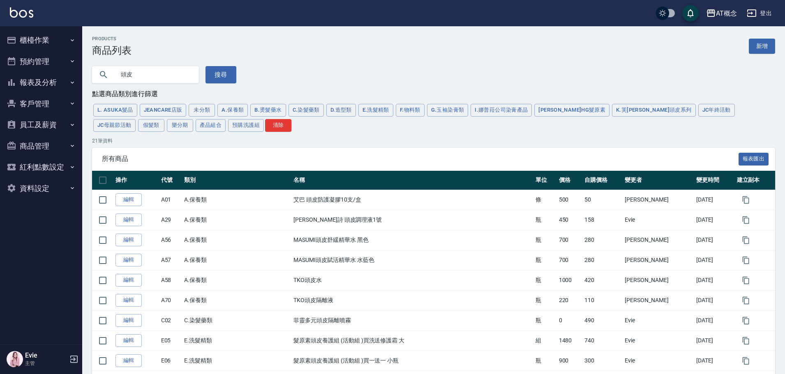
scroll to position [279, 0]
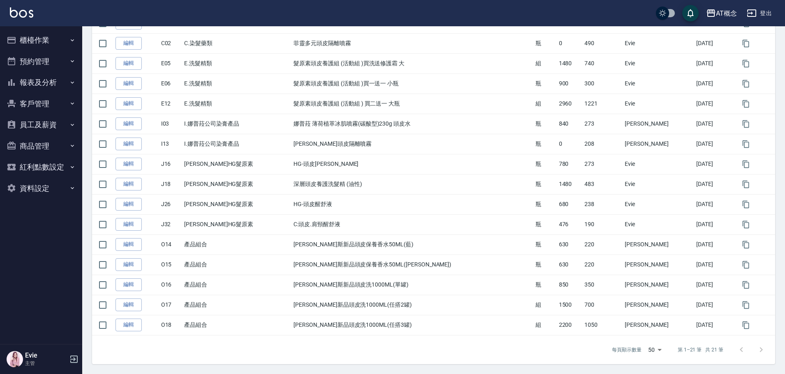
click at [33, 97] on button "客戶管理" at bounding box center [41, 103] width 76 height 21
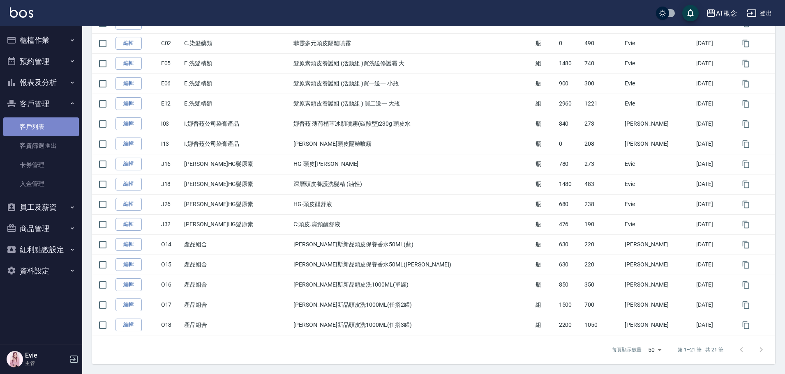
click at [44, 127] on link "客戶列表" at bounding box center [41, 126] width 76 height 19
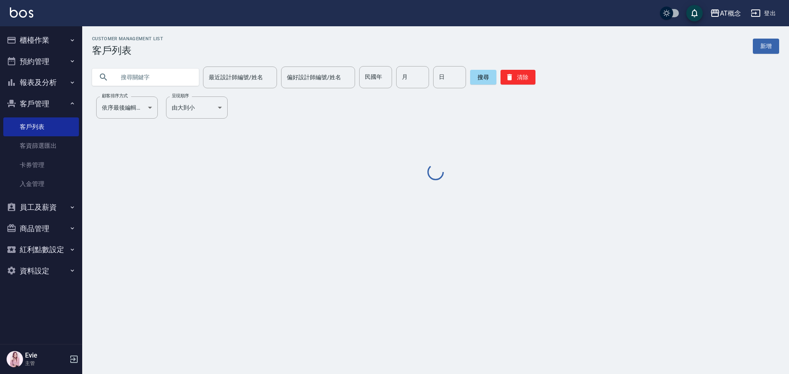
click at [161, 74] on input "text" at bounding box center [153, 77] width 77 height 22
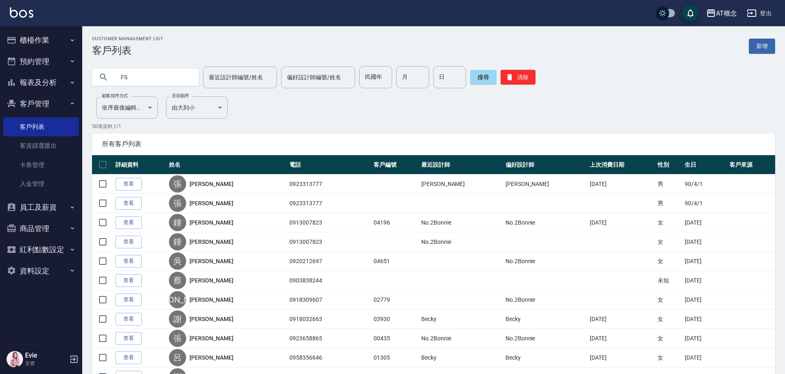
type input "F"
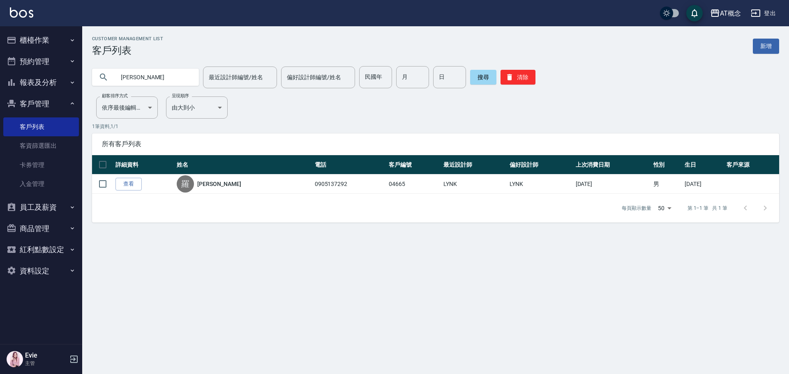
type input "羅"
type input "[PERSON_NAME]"
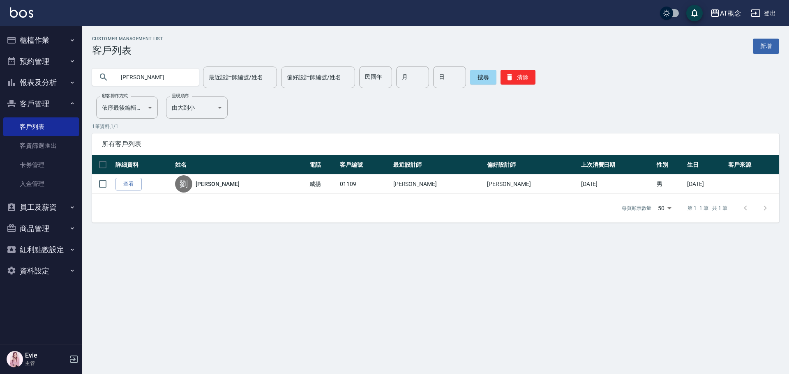
click at [50, 39] on button "櫃檯作業" at bounding box center [41, 40] width 76 height 21
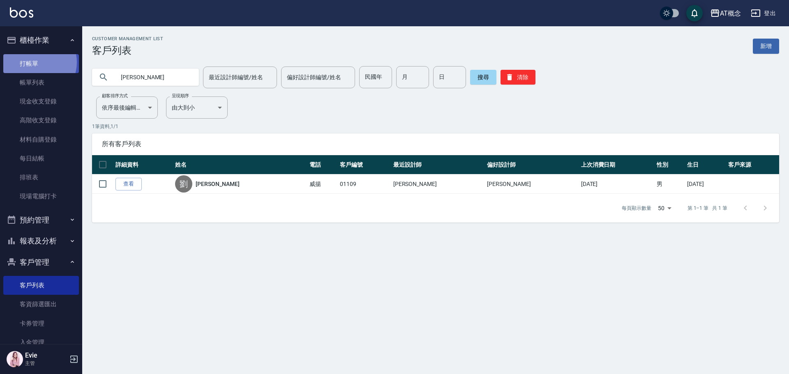
click at [34, 62] on link "打帳單" at bounding box center [41, 63] width 76 height 19
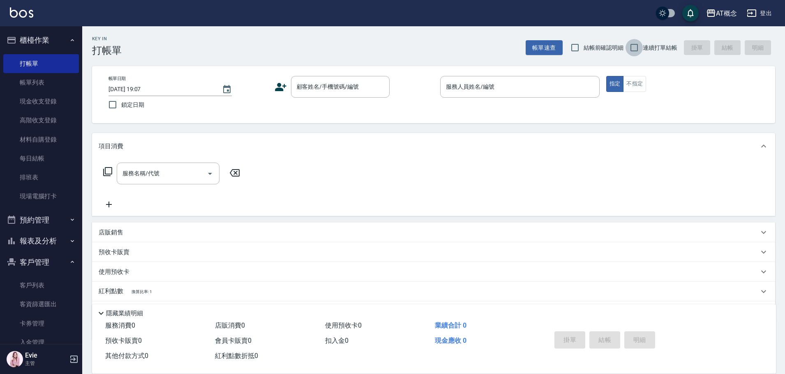
click at [633, 46] on input "連續打單結帳" at bounding box center [633, 47] width 17 height 17
checkbox input "true"
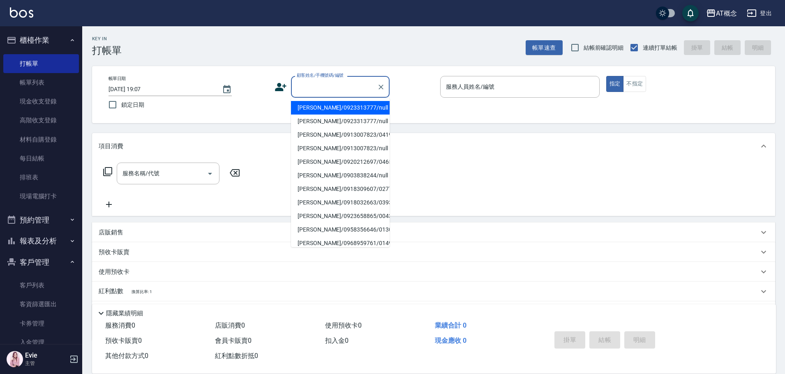
click at [354, 86] on input "顧客姓名/手機號碼/編號" at bounding box center [334, 87] width 79 height 14
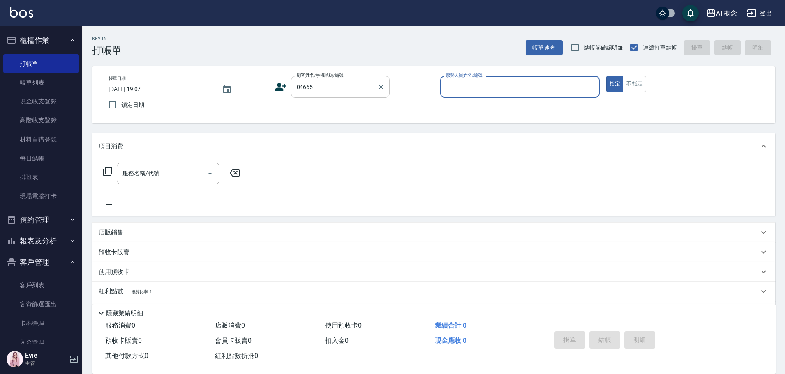
type input "[PERSON_NAME]/0905137292/04665"
type input "LYNK-4"
click at [606, 76] on button "指定" at bounding box center [615, 84] width 18 height 16
type button "true"
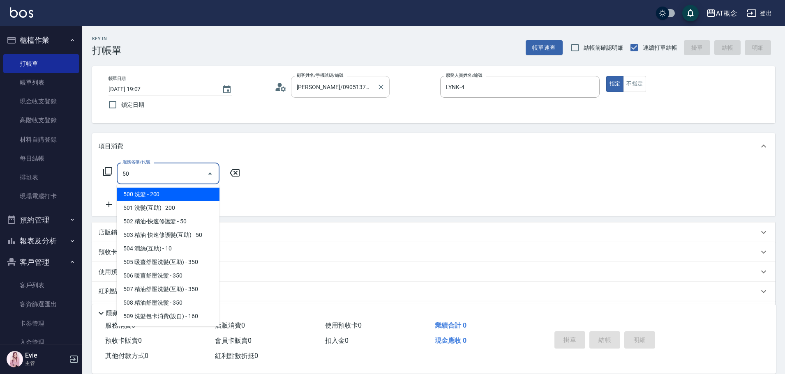
type input "500"
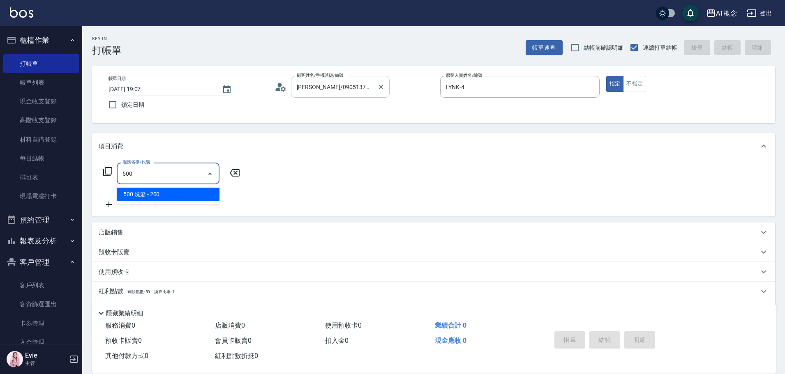
type input "20"
type input "500 洗髮(500)"
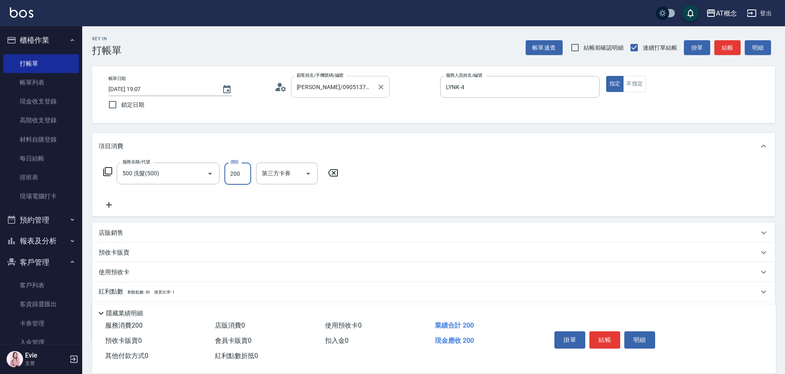
type input "0"
type input "250"
type input "20"
type input "250"
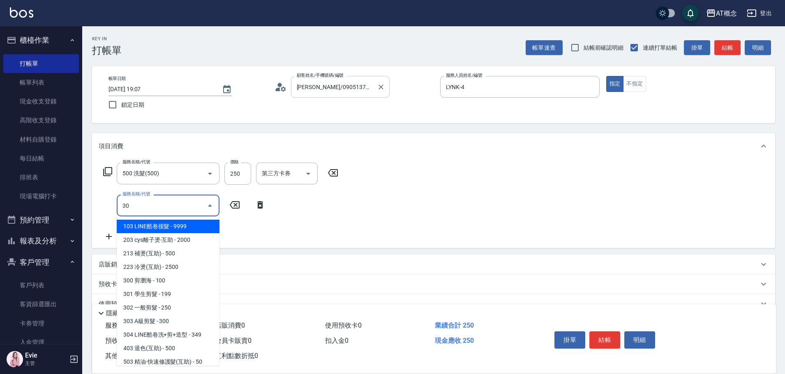
type input "303"
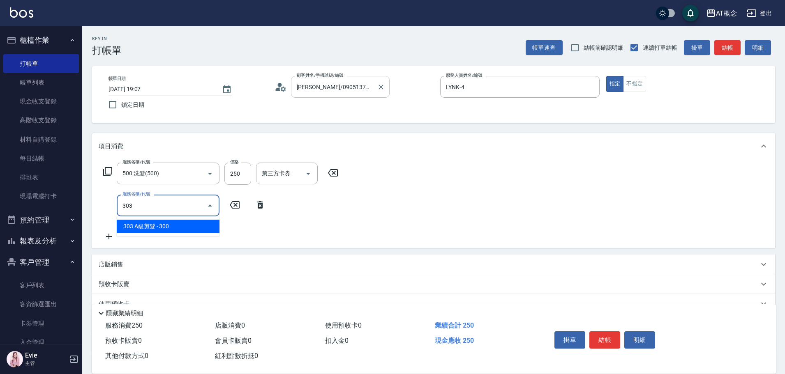
type input "50"
type input "303 A級剪髮(303)"
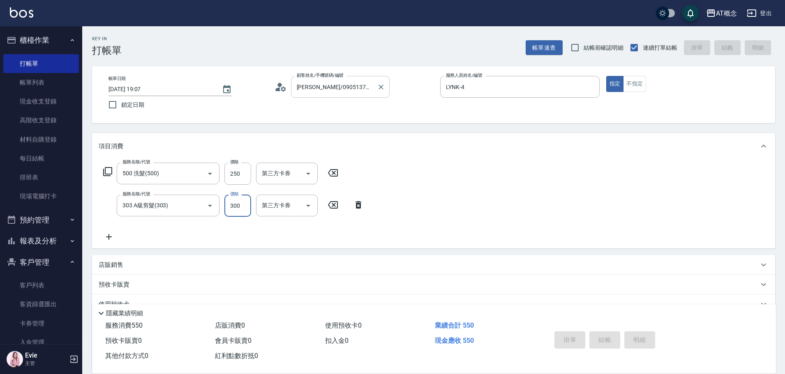
type input "0"
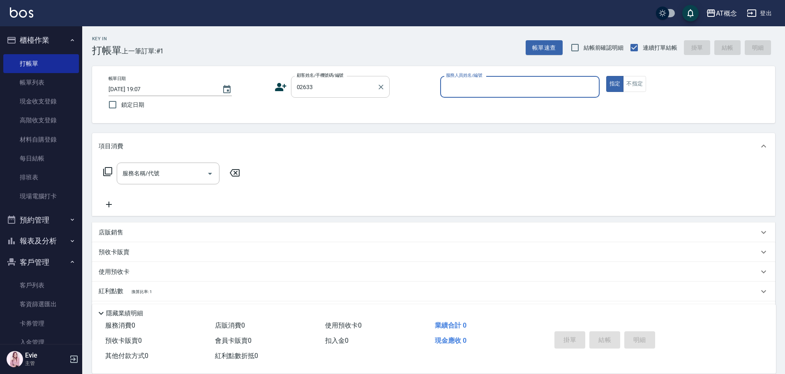
type input "[PERSON_NAME]/0988361171/02633"
type input "Anson-3"
click at [606, 76] on button "指定" at bounding box center [615, 84] width 18 height 16
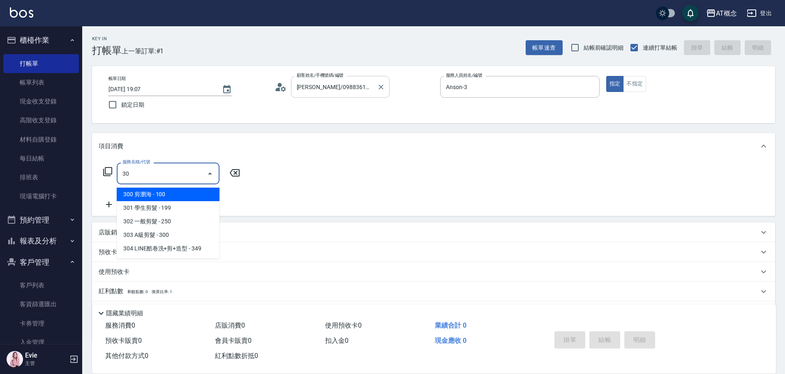
type input "303"
type input "30"
type input "303 A級剪髮(303)"
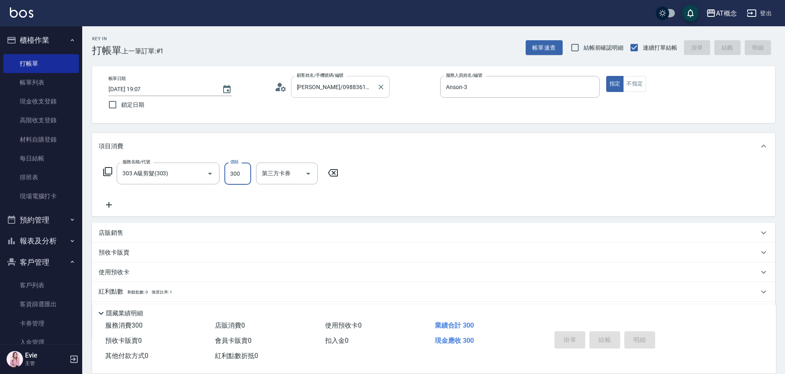
type input "0"
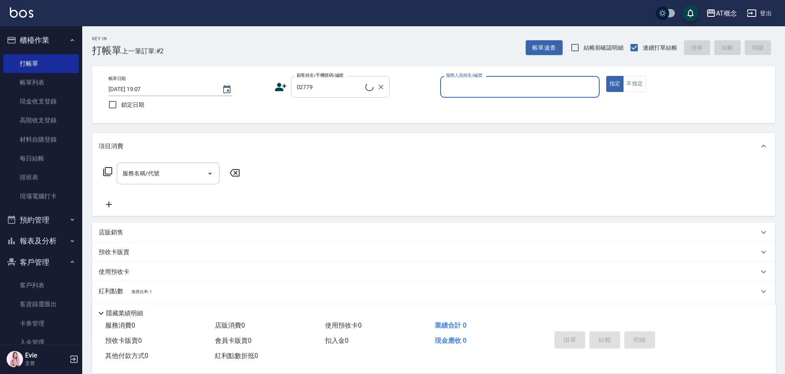
type input "[PERSON_NAME]/0918309607/02779"
type input "[PERSON_NAME]-2"
click at [606, 76] on button "指定" at bounding box center [615, 84] width 18 height 16
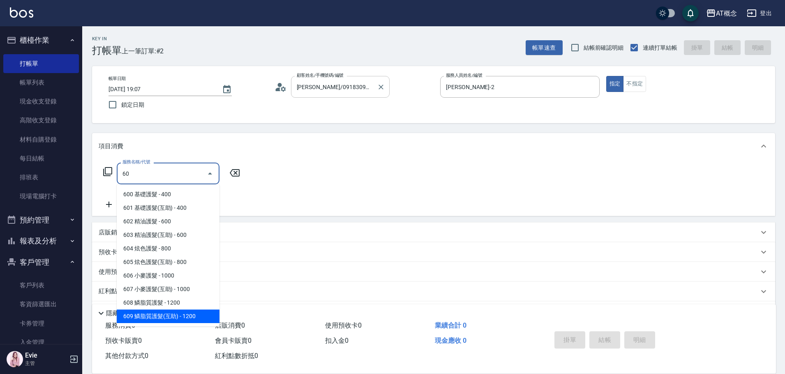
type input "609 鱗脂質護髮(互助)(609)"
type input "120"
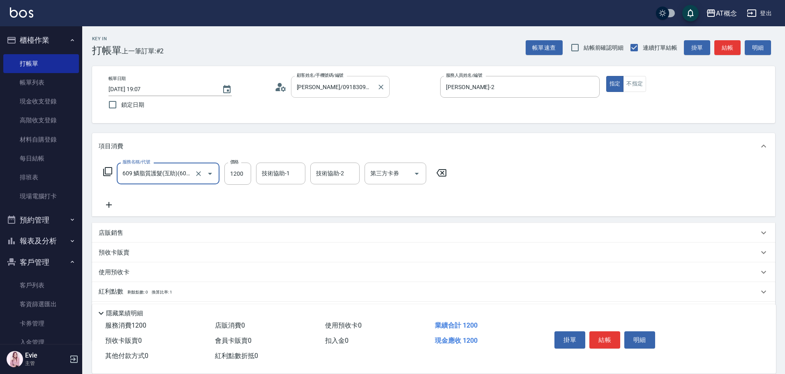
type input "609 鱗脂質護髮(互助)(609)"
type input "0"
type input "12"
type input "10"
type input "1240"
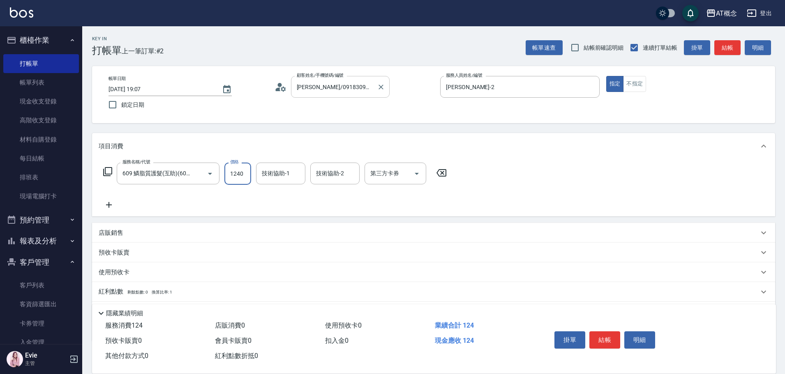
type input "120"
type input "1240"
type input "HOT-17"
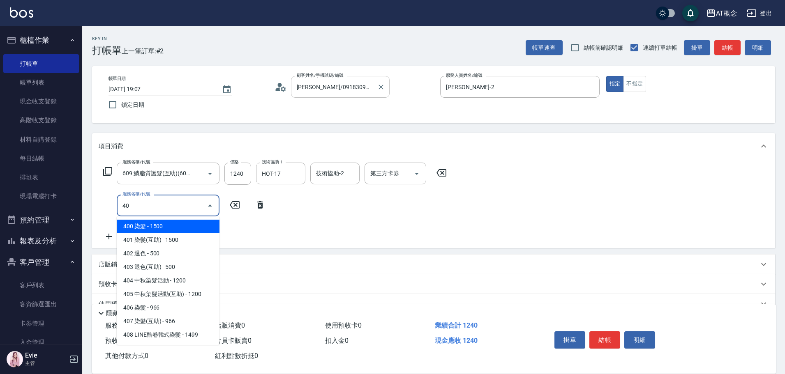
type input "401"
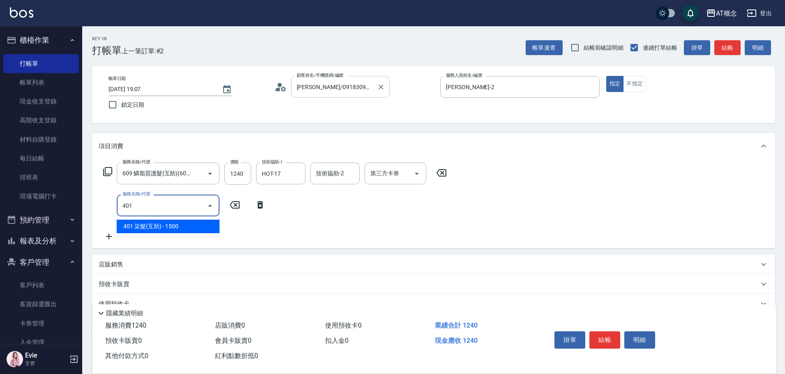
type input "270"
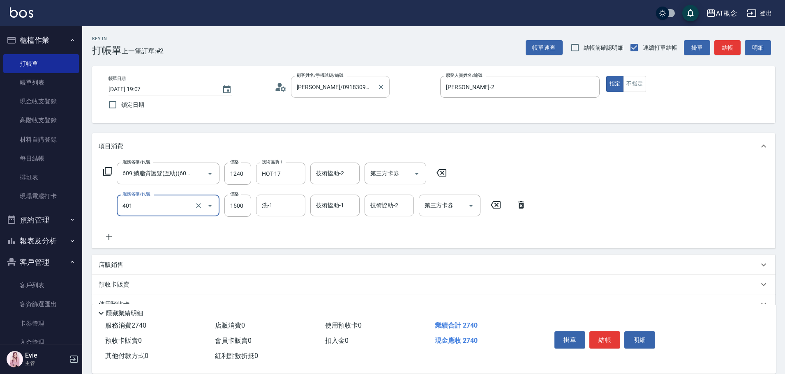
type input "401 染髮(互助)(401)"
type input "120"
type input "18"
type input "140"
type input "1899"
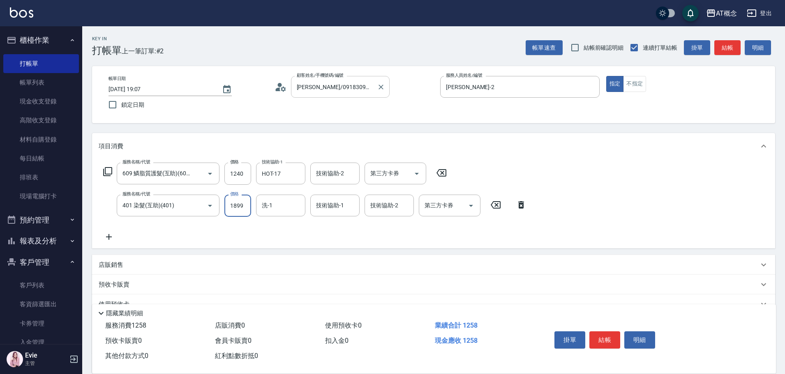
type input "310"
type input "1899"
type input "HOT-17"
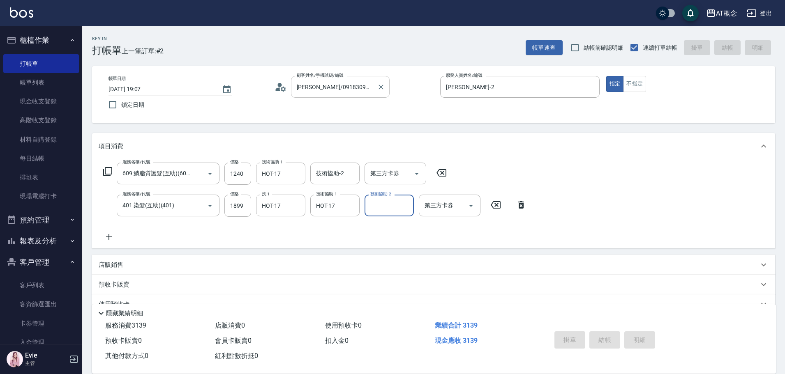
type input "[DATE] 19:08"
type input "0"
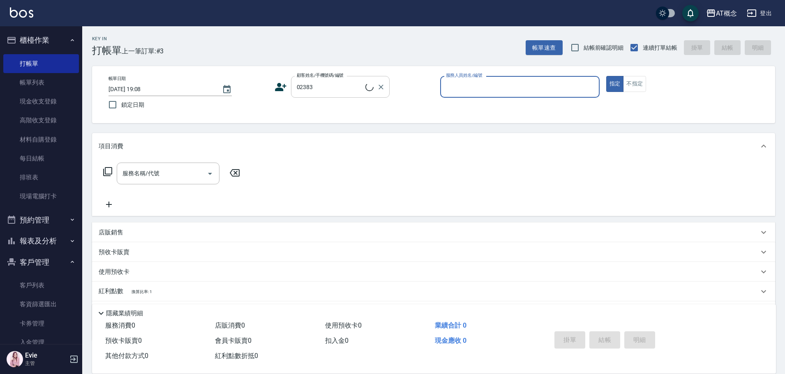
type input "[PERSON_NAME]/0917373131/02383"
type input "LYNK-4"
click at [606, 76] on button "指定" at bounding box center [615, 84] width 18 height 16
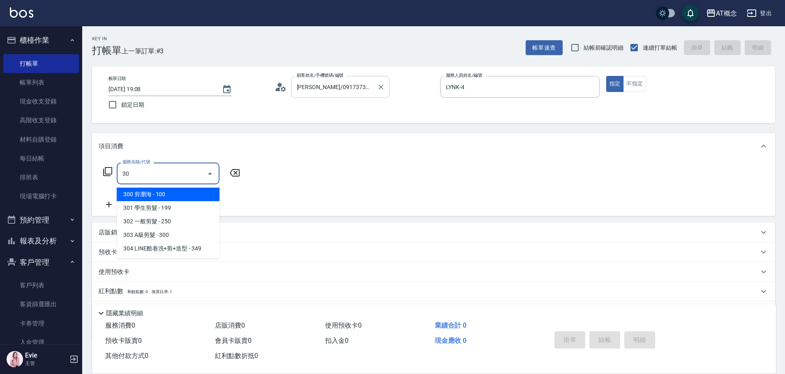
type input "302"
type input "20"
type input "302 一般剪髮(302)"
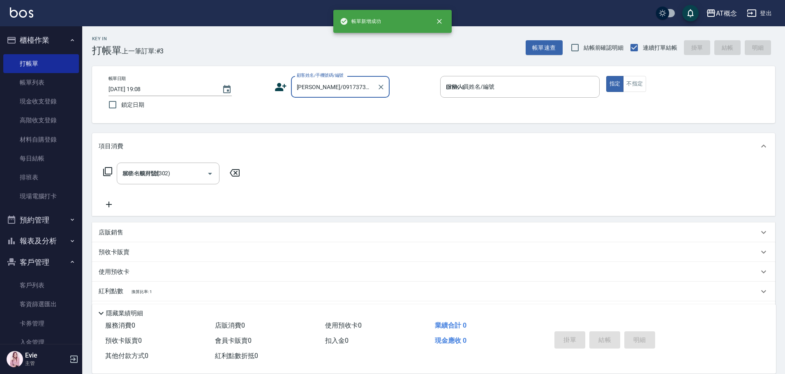
type input "0"
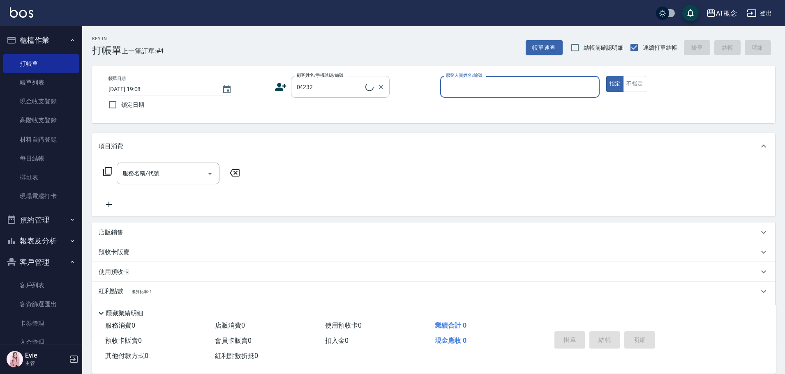
type input "[PERSON_NAME]/0923313777/04232"
type input "Anson-3"
click at [606, 76] on button "指定" at bounding box center [615, 84] width 18 height 16
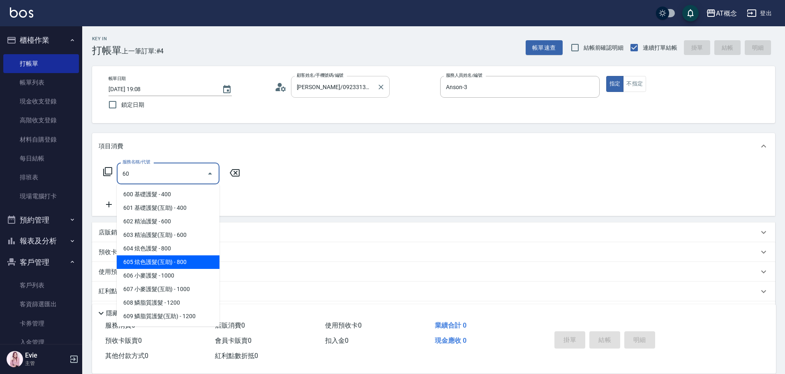
type input "605 炫色護髮(互助)(605)"
type input "80"
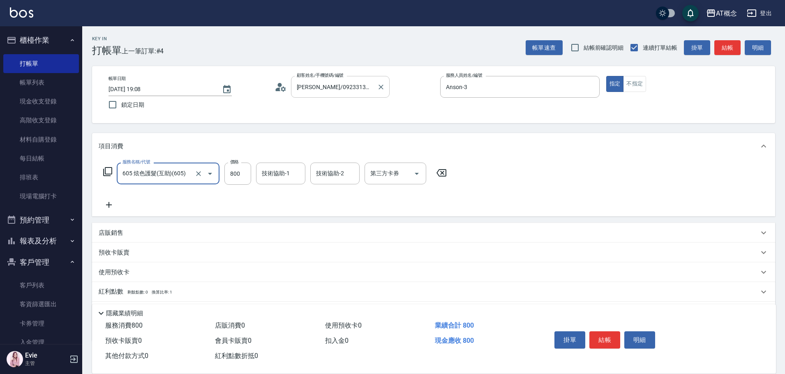
type input "605 炫色護髮(互助)(605)"
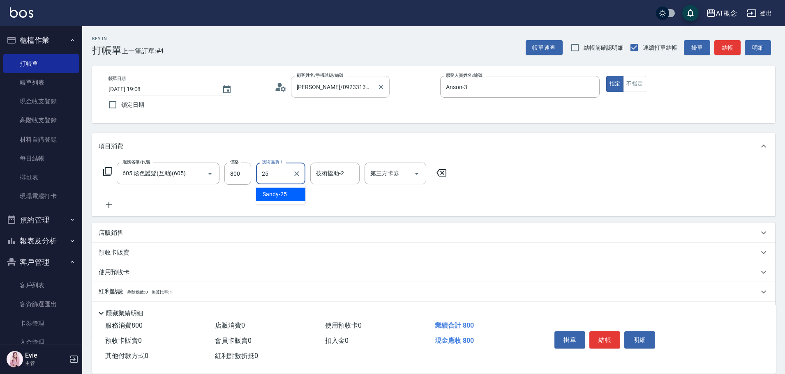
type input "Sandy-25"
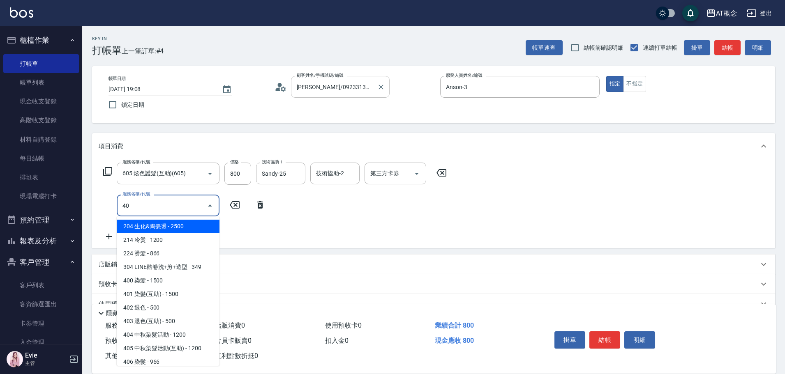
type input "401"
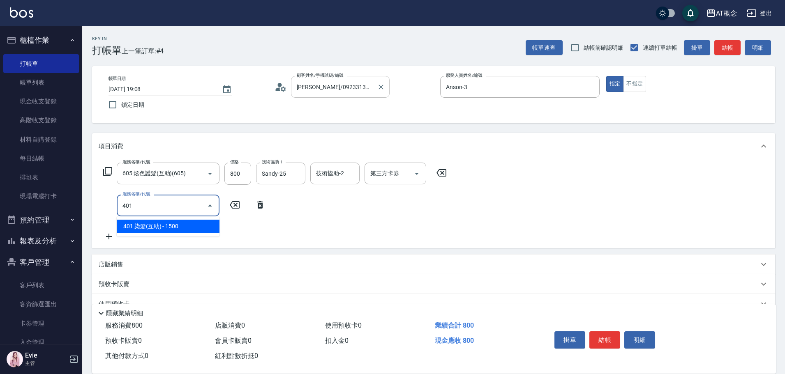
type input "230"
type input "401 染髮(互助)(401)"
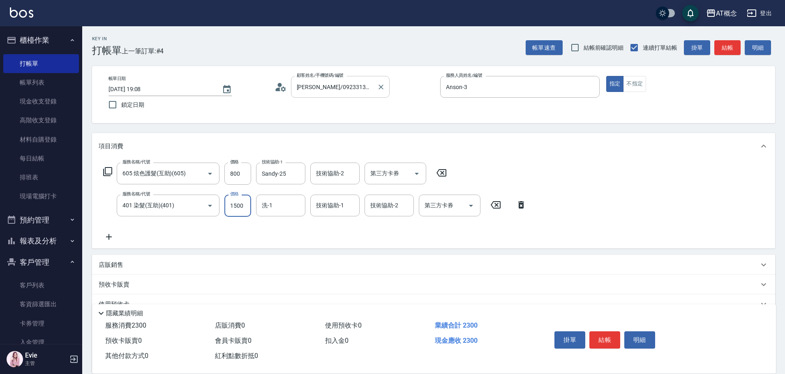
type input "80"
type input "12"
type input "90"
type input "125"
type input "200"
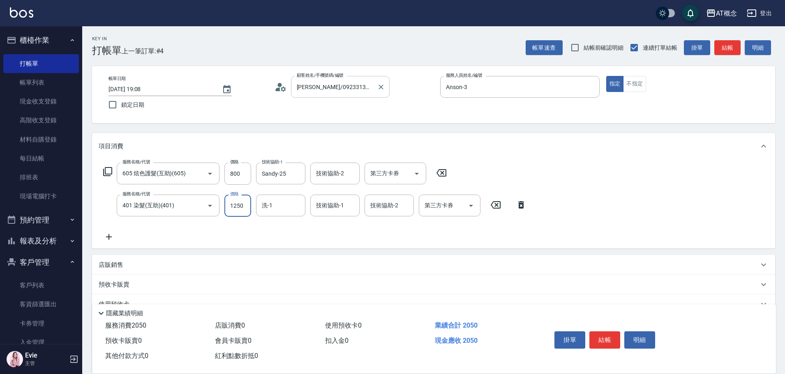
type input "1250"
type input "Sandy-25"
drag, startPoint x: 332, startPoint y: 207, endPoint x: 331, endPoint y: 202, distance: 5.4
click at [332, 203] on input "技術協助-1" at bounding box center [335, 205] width 42 height 14
type input "Sandy-25"
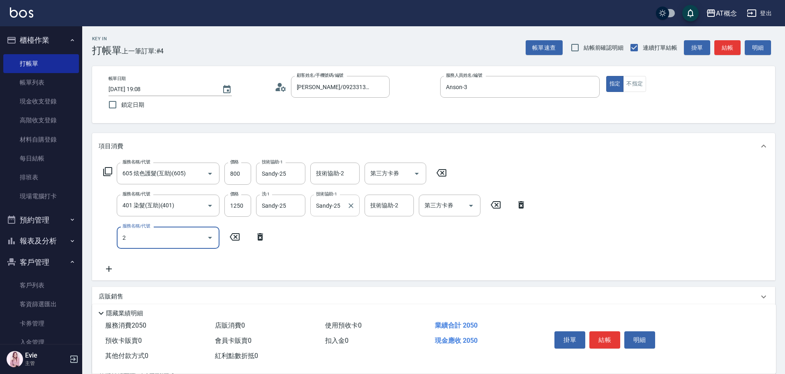
type input "20"
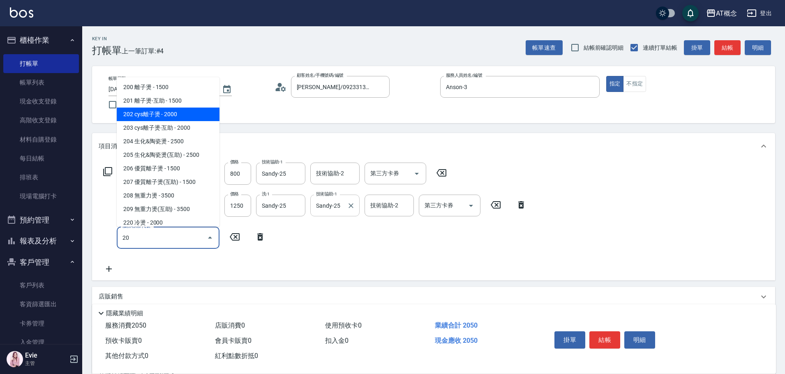
type input "400"
type input "202 cys離子燙(202)"
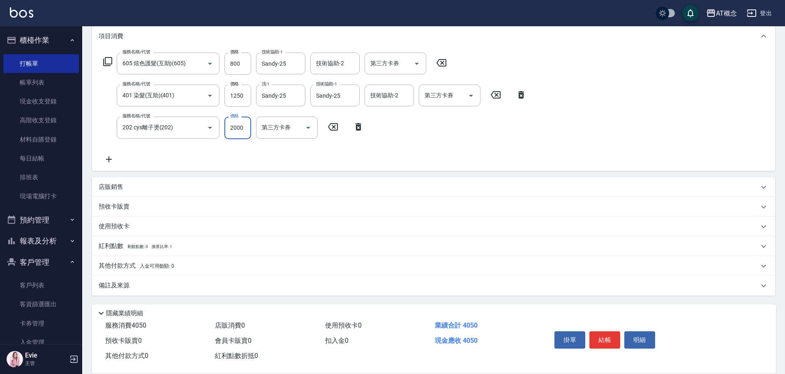
scroll to position [110, 0]
click at [114, 191] on p "店販銷售" at bounding box center [111, 186] width 25 height 9
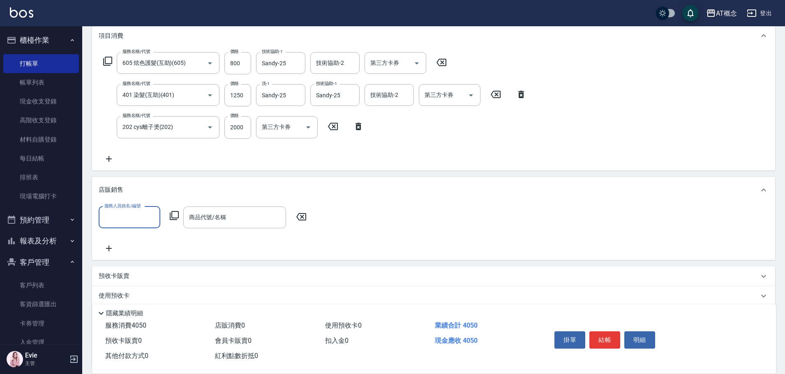
scroll to position [0, 0]
type input "Anson-3"
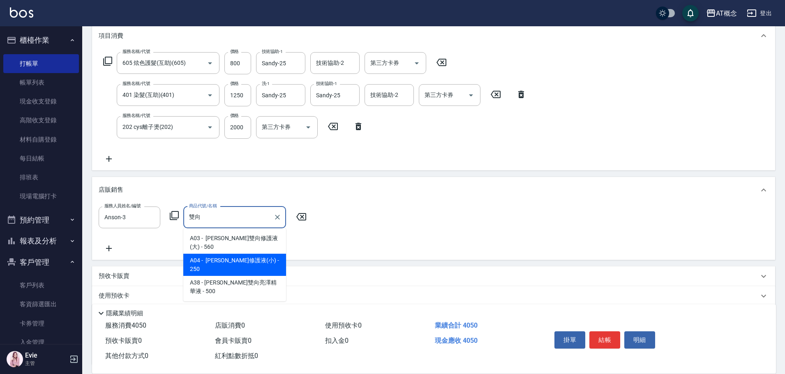
type input "[PERSON_NAME]修護液(小)"
type input "430"
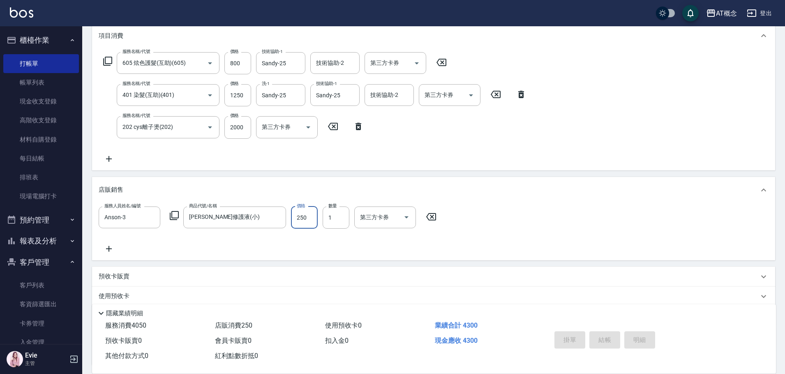
type input "0"
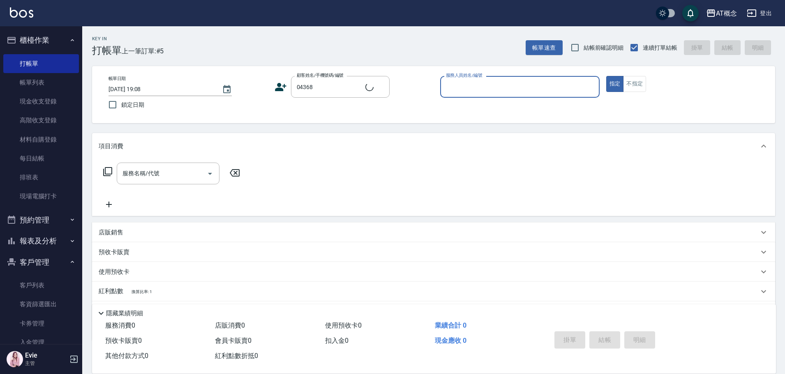
type input "[PERSON_NAME]/0978180791/04368"
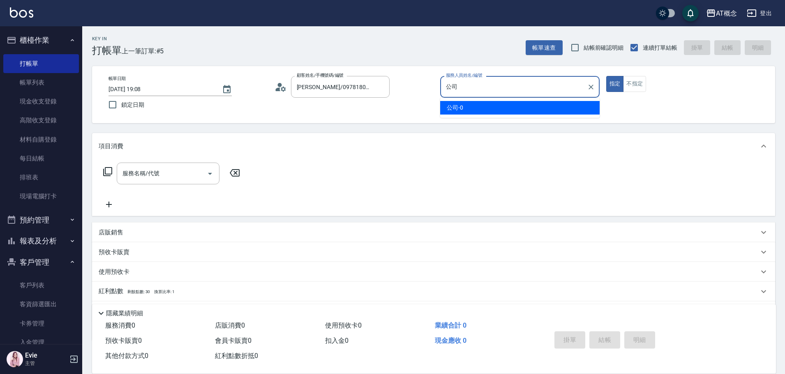
type input "公"
type input "LYNK-4"
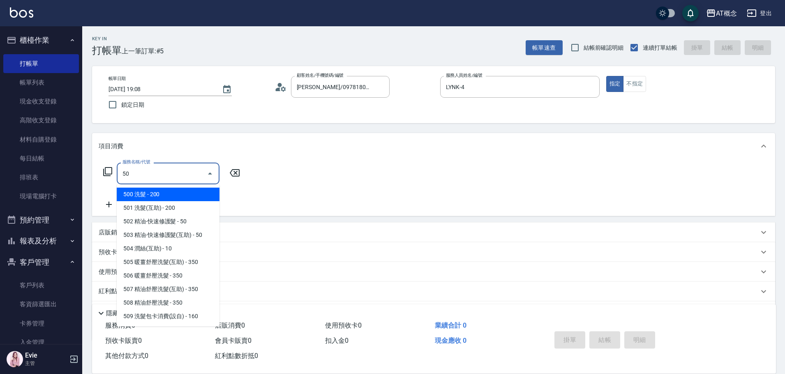
type input "501"
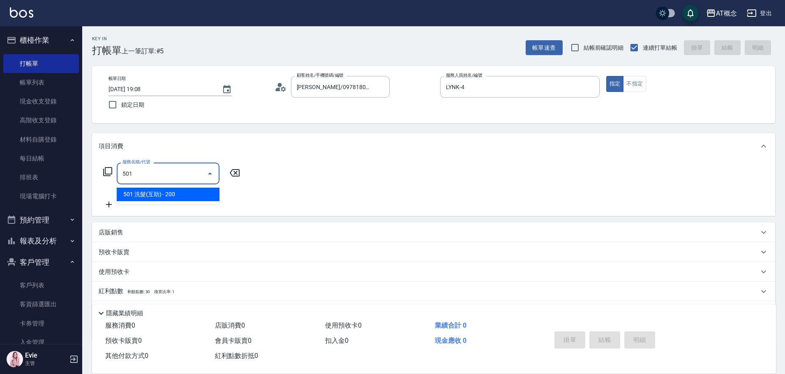
type input "20"
type input "501 洗髮(互助)(501)"
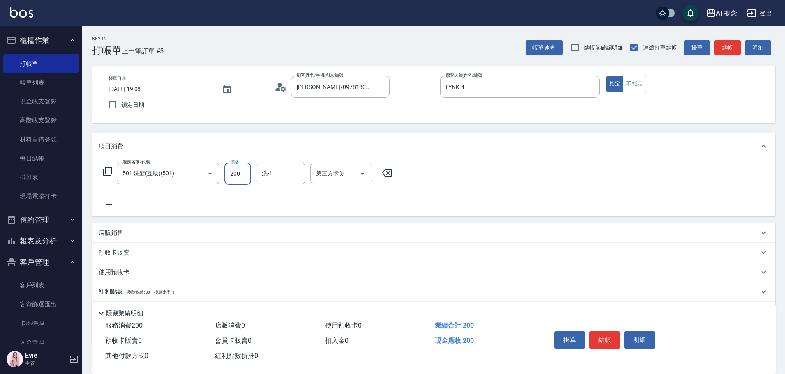
type input "0"
type input "250"
type input "20"
type input "250"
type input "小不-29"
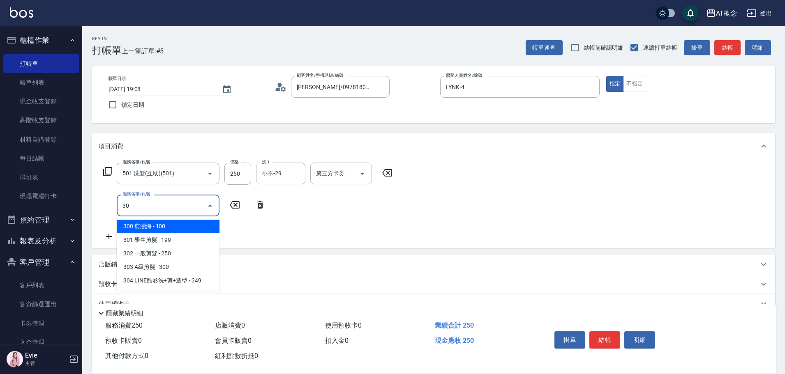
type input "303"
type input "50"
type input "303 A級剪髮(303)"
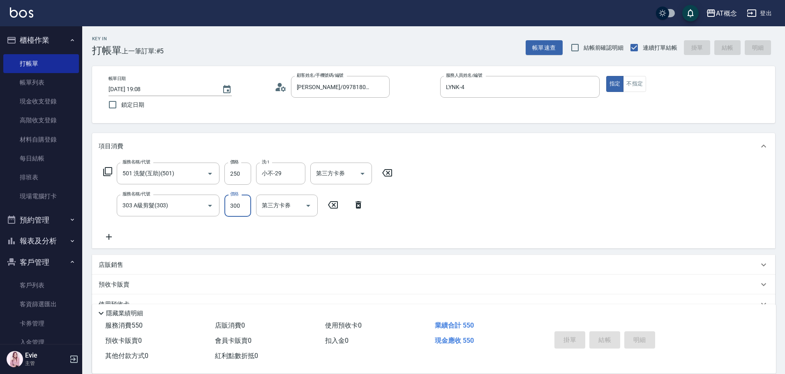
type input "[DATE] 19:09"
type input "0"
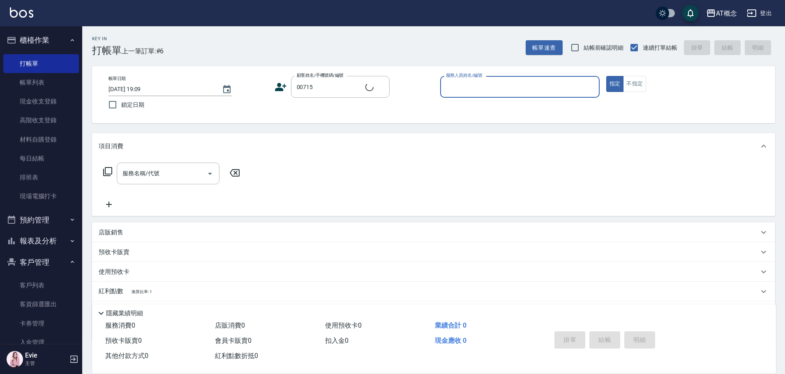
type input "[PERSON_NAME]/0953467678/00715"
type input "LYNK-4"
click at [606, 76] on button "指定" at bounding box center [615, 84] width 18 height 16
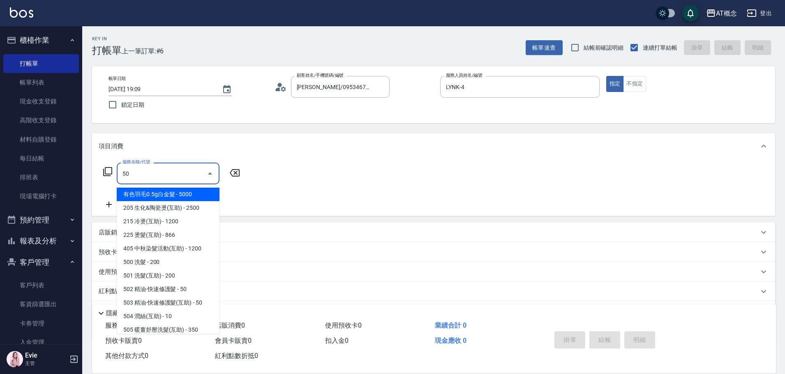
type input "500"
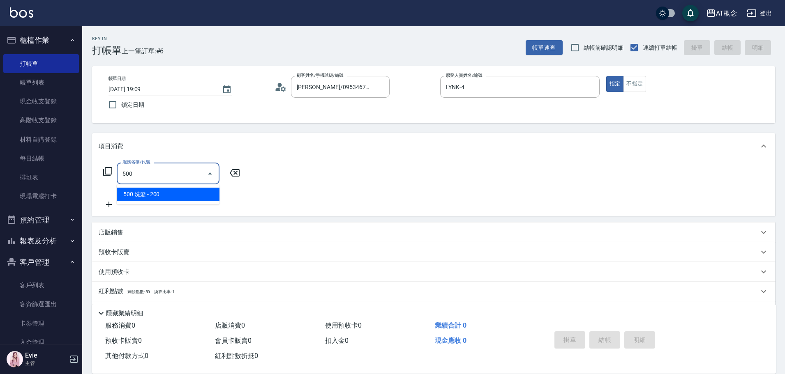
type input "20"
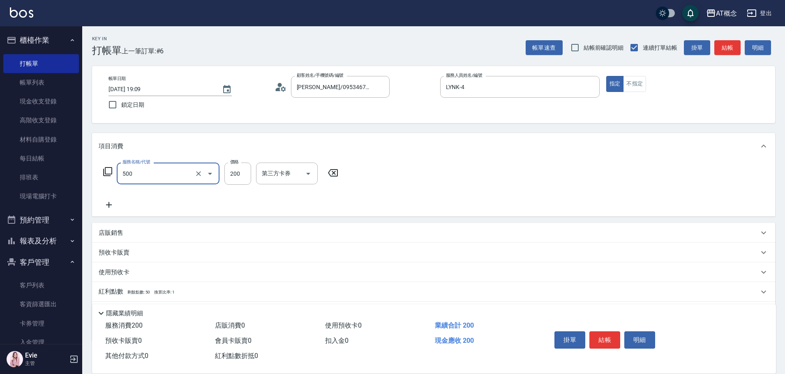
type input "500 洗髮(500)"
type input "0"
type input "250"
type input "20"
type input "250"
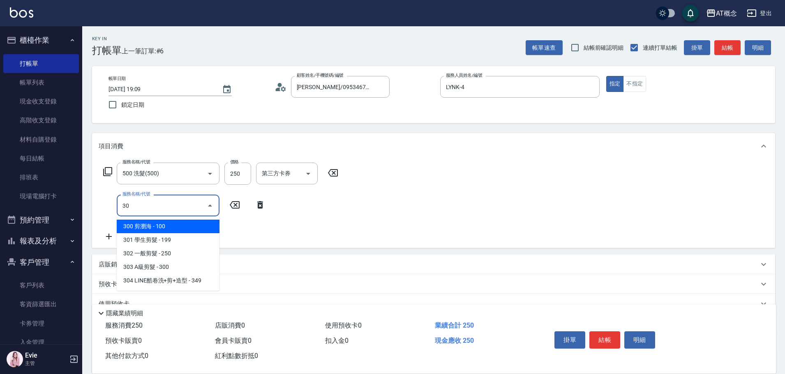
type input "303"
type input "50"
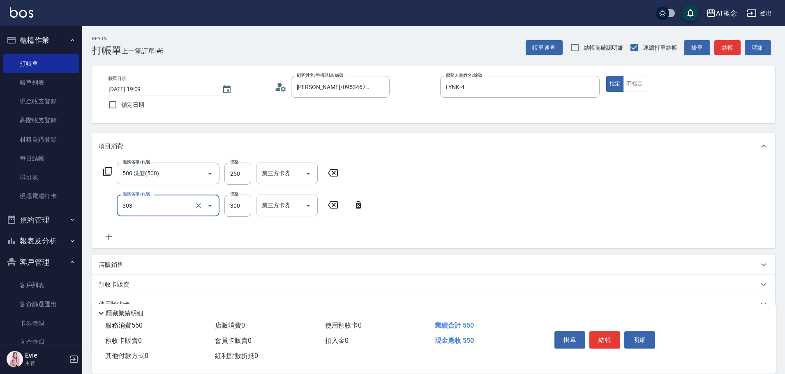
type input "303 A級剪髮(303)"
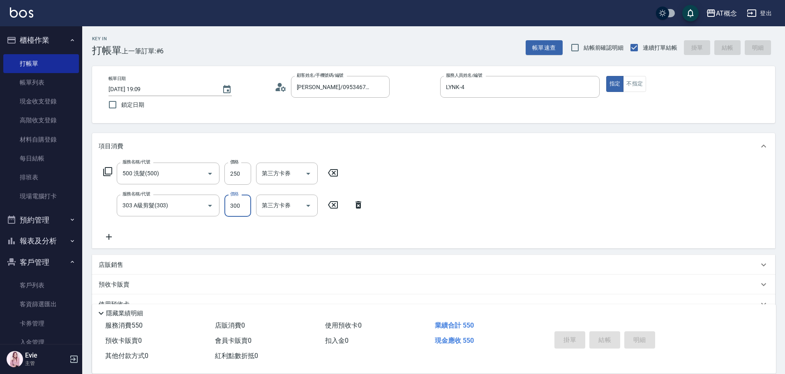
type input "0"
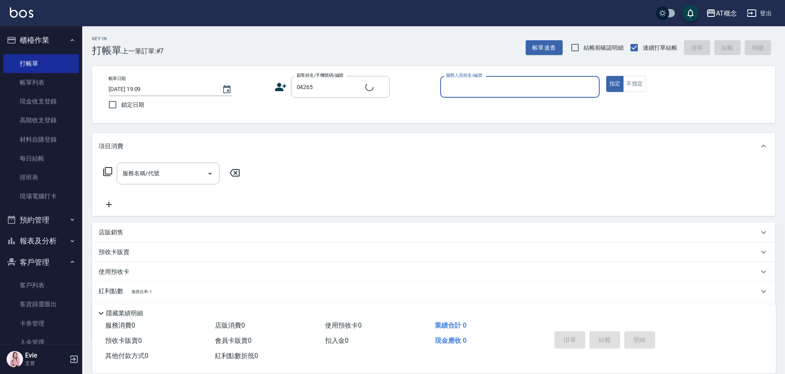
type input "[PERSON_NAME]/0983590814/04265"
type input "Anson-3"
click at [606, 76] on button "指定" at bounding box center [615, 84] width 18 height 16
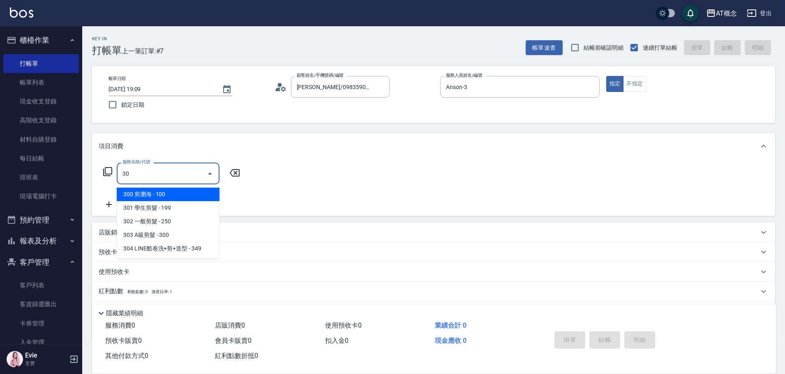
type input "303"
type input "30"
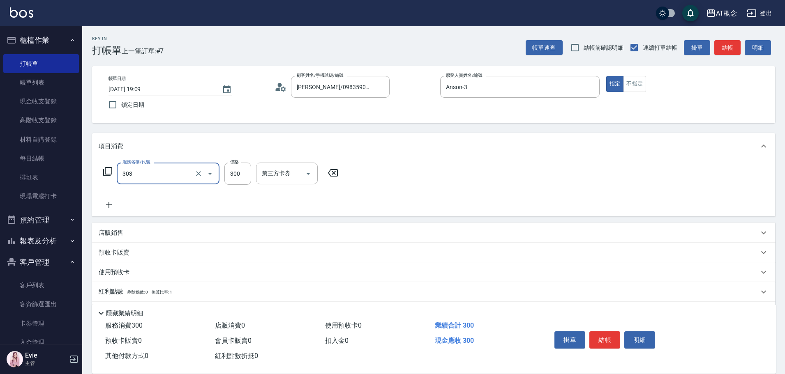
type input "303 A級剪髮(303)"
type input "0"
type input "35"
type input "30"
type input "350"
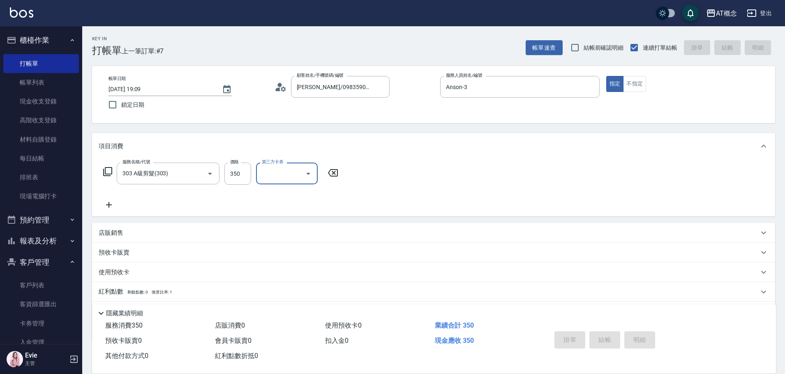
type input "0"
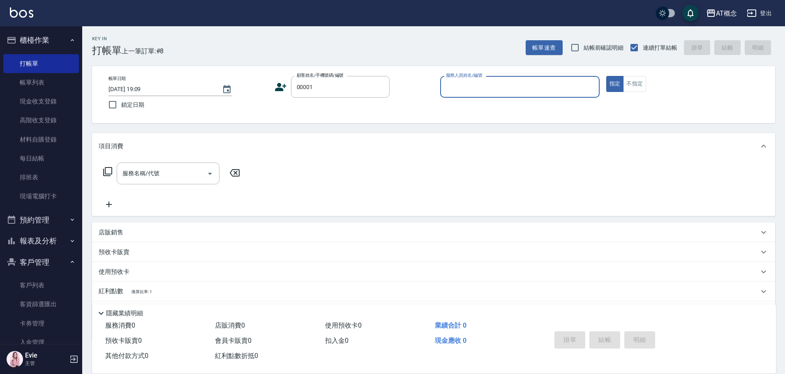
type input "公司/公司/00001"
type input "Anson-3"
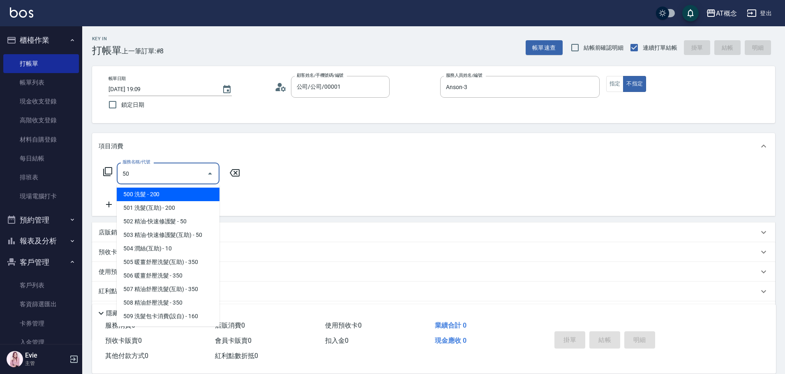
type input "5"
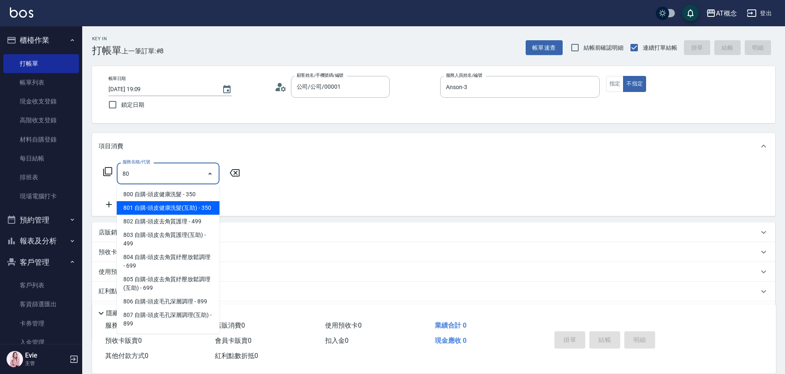
type input "801 自購-頭皮健康洗髮(互助)(801)"
type input "30"
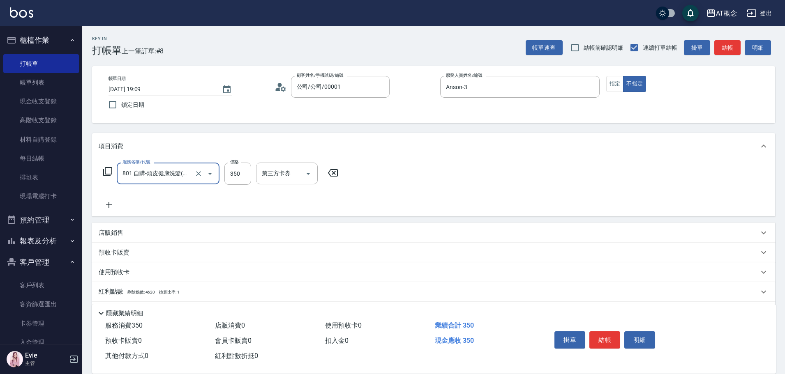
type input "801 自購-頭皮健康洗髮(互助)(801)"
type input "0"
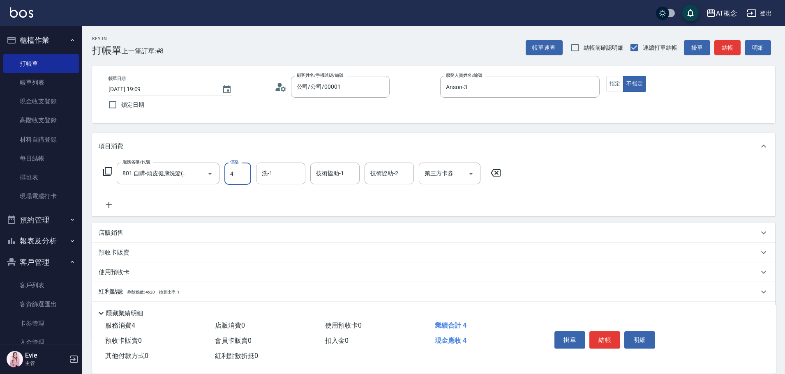
type input "40"
type input "400"
type input "Sandy-25"
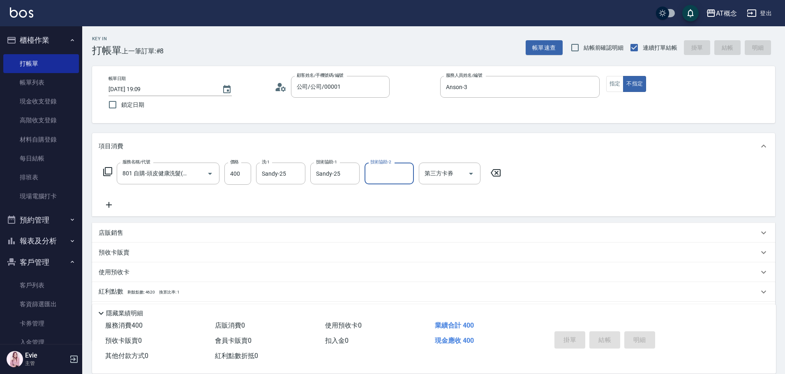
type input "0"
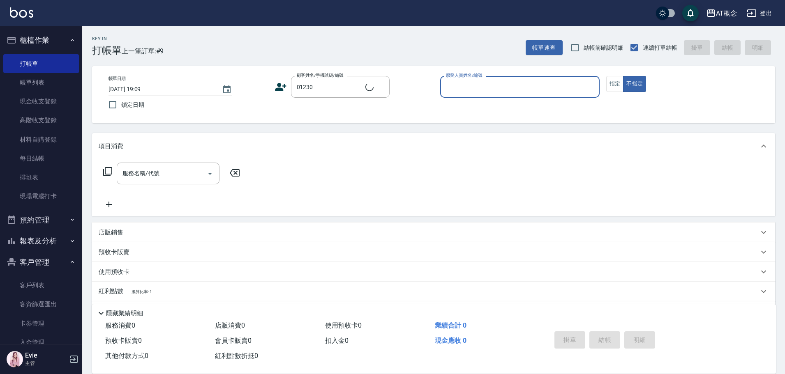
type input "[PERSON_NAME]/0979989866/01230"
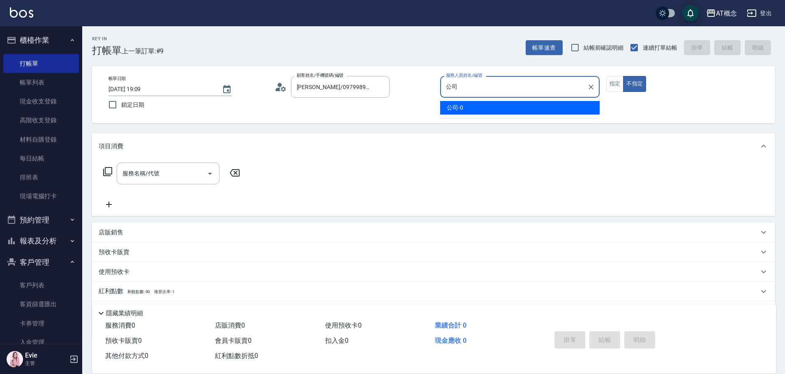
type input "公"
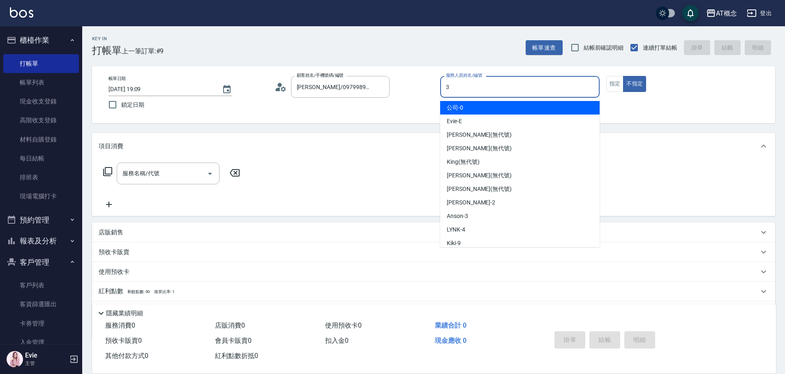
type input "Anson-3"
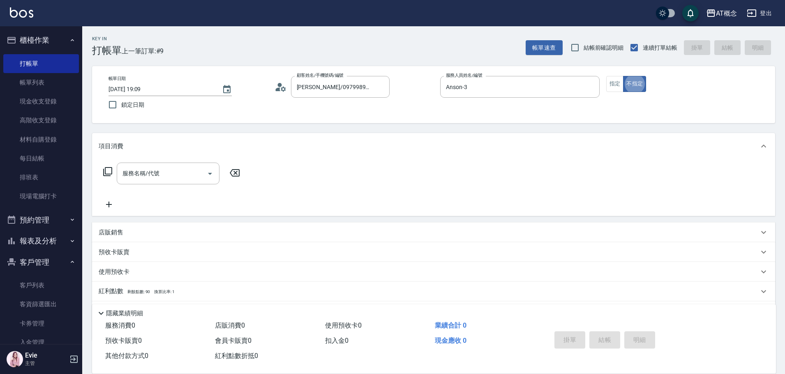
type button "false"
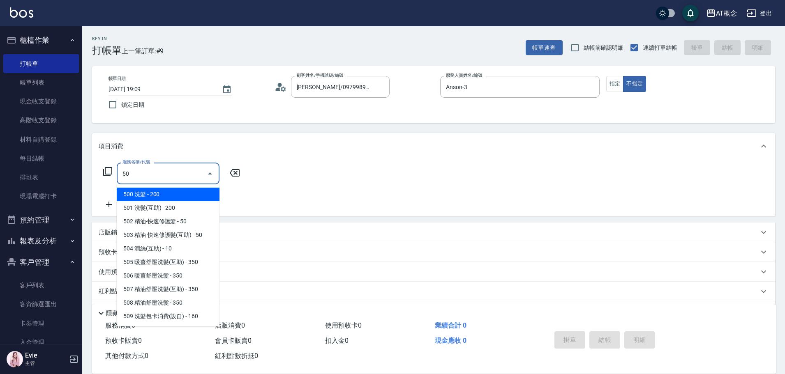
type input "501"
type input "20"
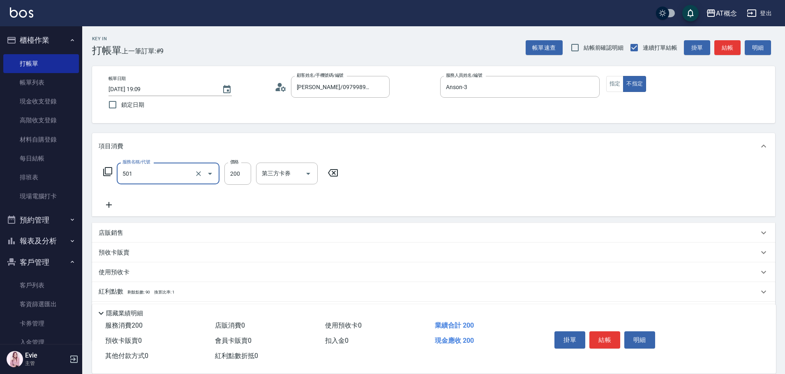
type input "501 洗髮(互助)(501)"
type input "0"
type input "250"
type input "20"
type input "250"
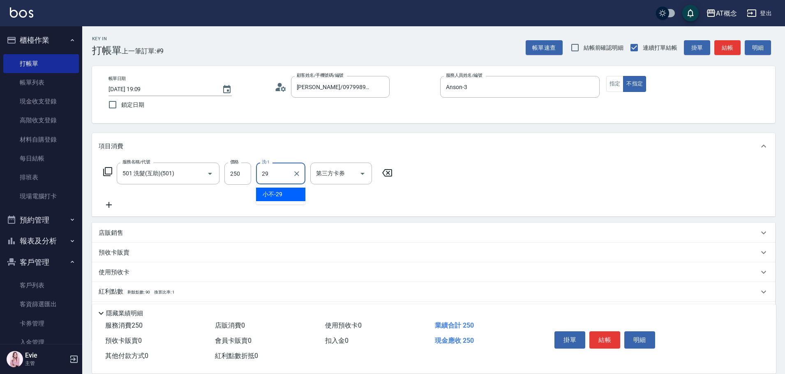
type input "小不-29"
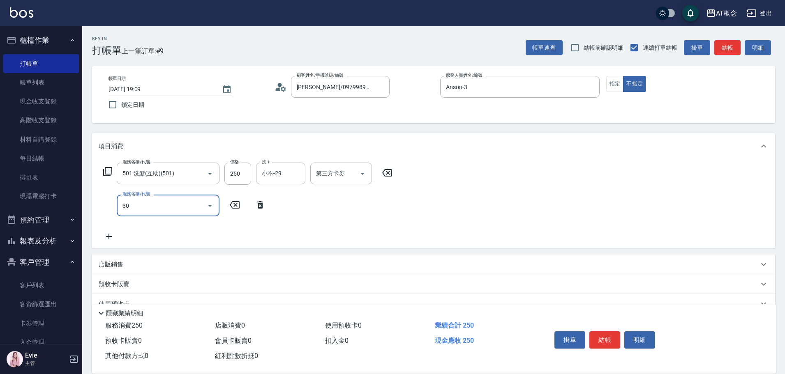
type input "303"
type input "50"
type input "303 A級剪髮(303)"
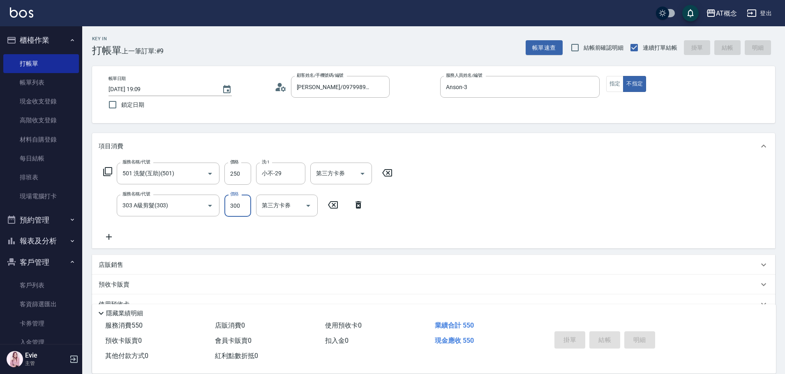
type input "[DATE] 19:10"
type input "0"
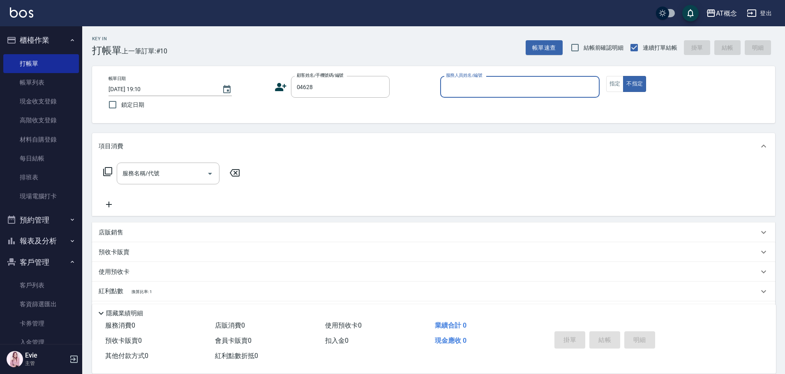
type input "[PERSON_NAME]/0966891214/04628"
type input "[PERSON_NAME]-2"
click at [623, 76] on button "不指定" at bounding box center [634, 84] width 23 height 16
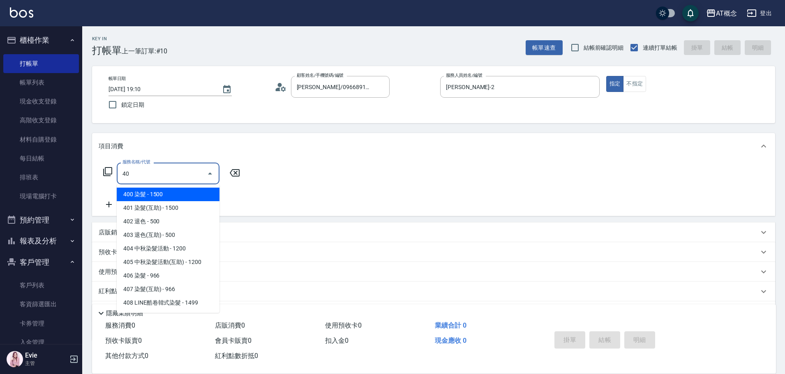
type input "401"
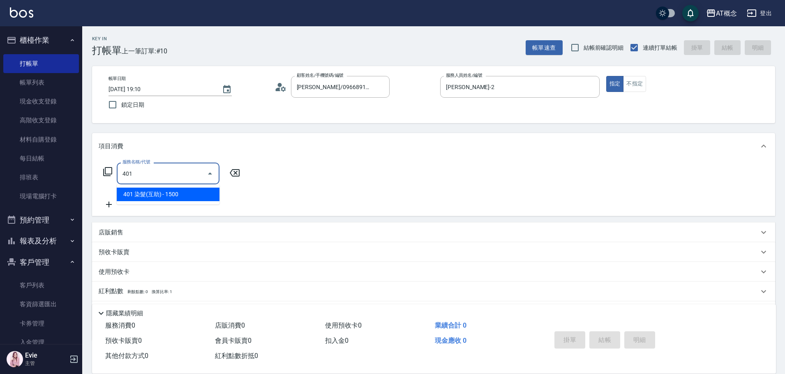
type input "150"
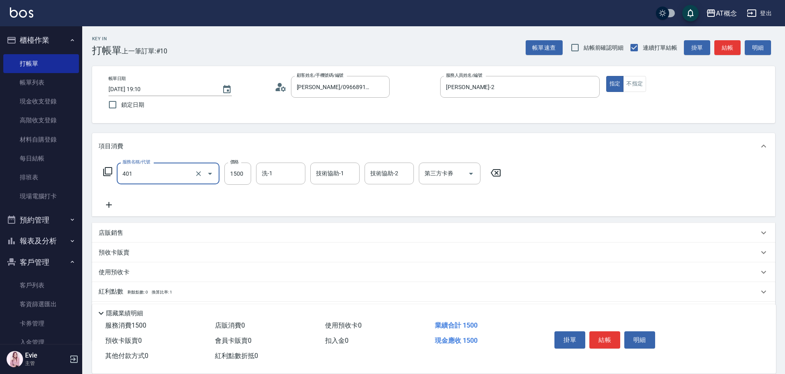
type input "401 染髮(互助)(401)"
type input "0"
type input "12"
type input "10"
type input "129"
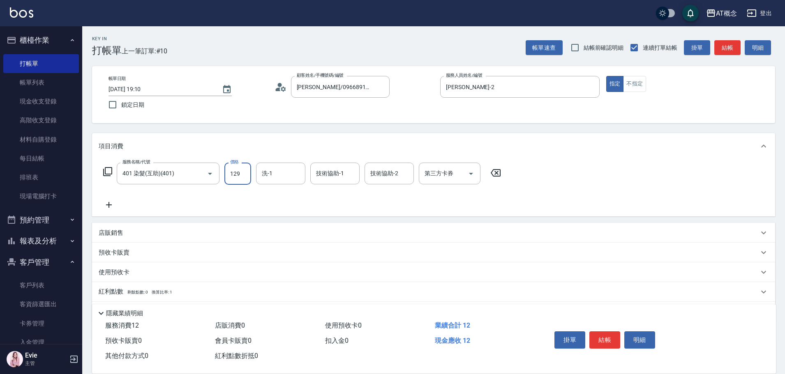
type input "120"
type input "1299"
type input "HOT-17"
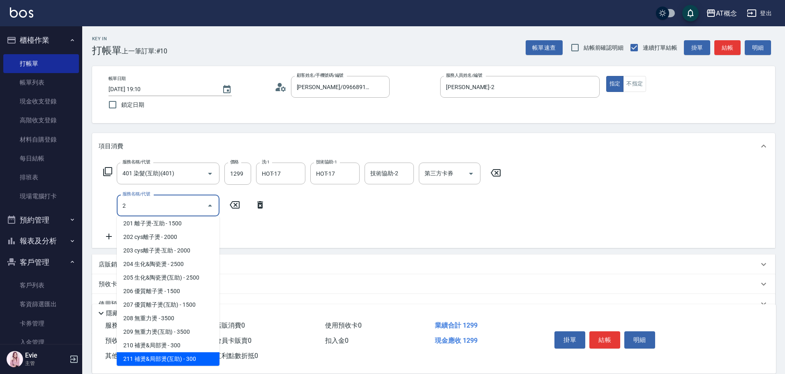
scroll to position [52, 0]
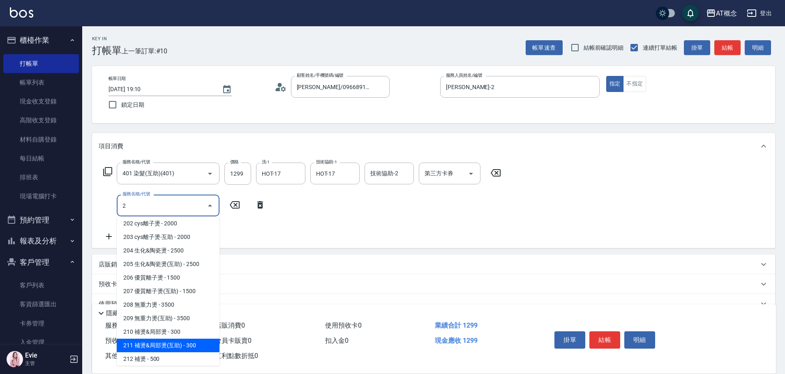
type input "211 補燙&局部燙(互助)(211)"
type input "150"
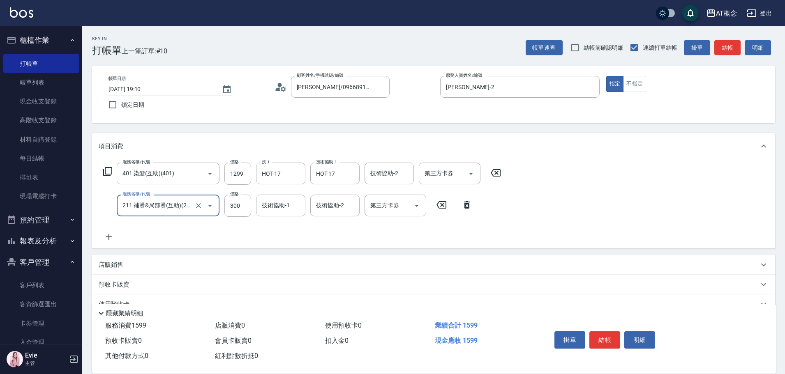
type input "211 補燙&局部燙(互助)(211)"
type input "130"
type input "69"
type input "190"
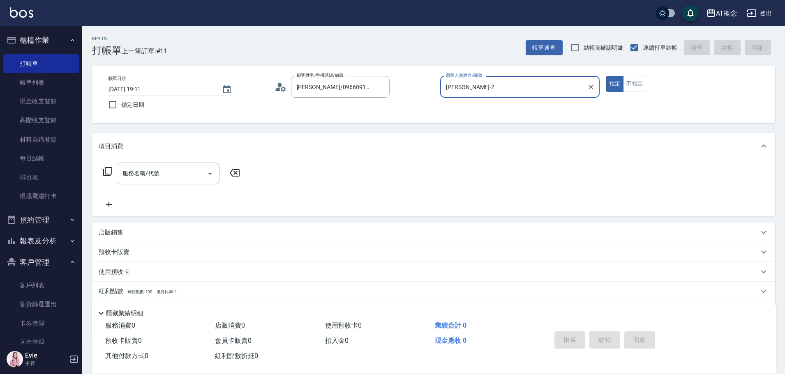
click at [606, 76] on button "指定" at bounding box center [615, 84] width 18 height 16
click at [623, 76] on button "不指定" at bounding box center [634, 84] width 23 height 16
click at [606, 76] on button "指定" at bounding box center [615, 84] width 18 height 16
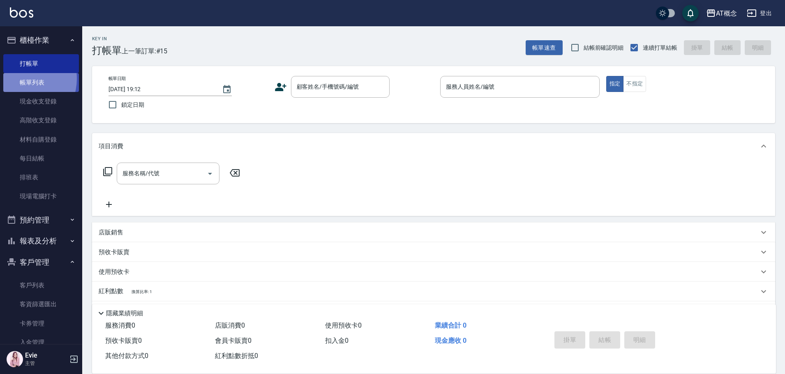
click at [21, 79] on link "帳單列表" at bounding box center [41, 82] width 76 height 19
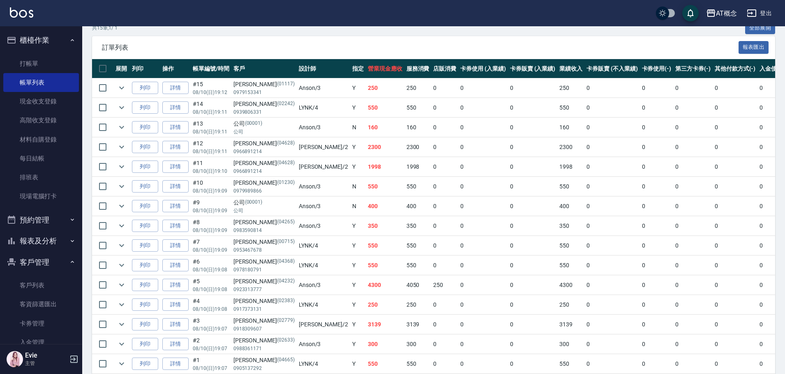
scroll to position [123, 0]
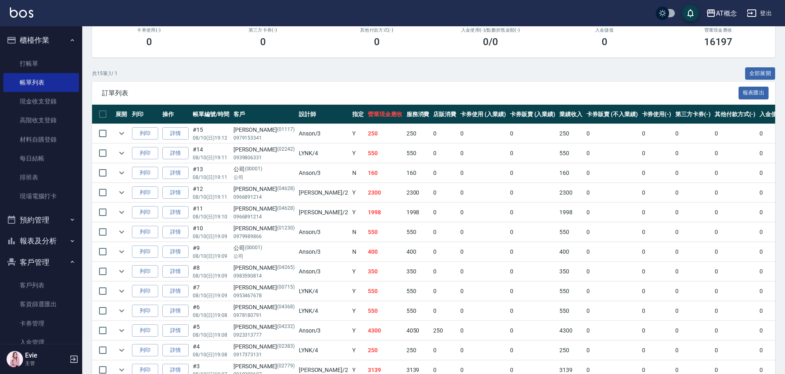
click at [173, 134] on link "詳情" at bounding box center [175, 133] width 26 height 13
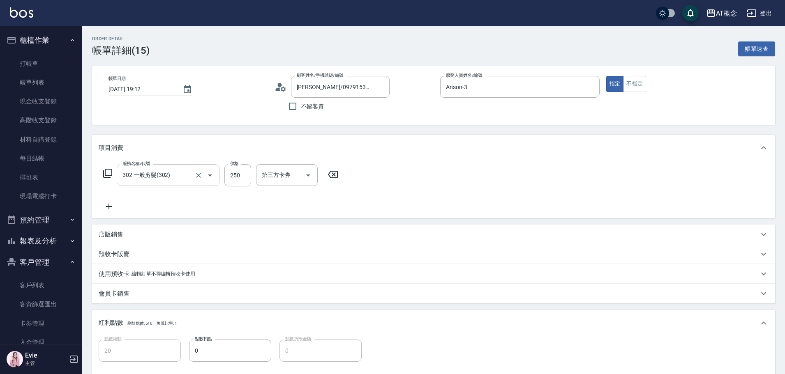
click at [185, 175] on input "302 一般剪髮(302)" at bounding box center [156, 175] width 72 height 14
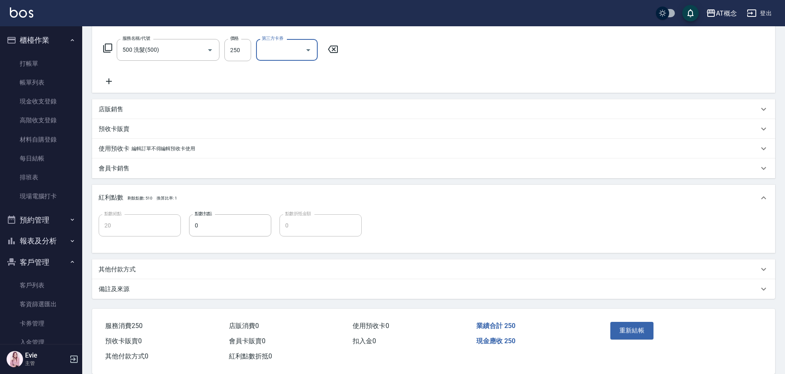
scroll to position [139, 0]
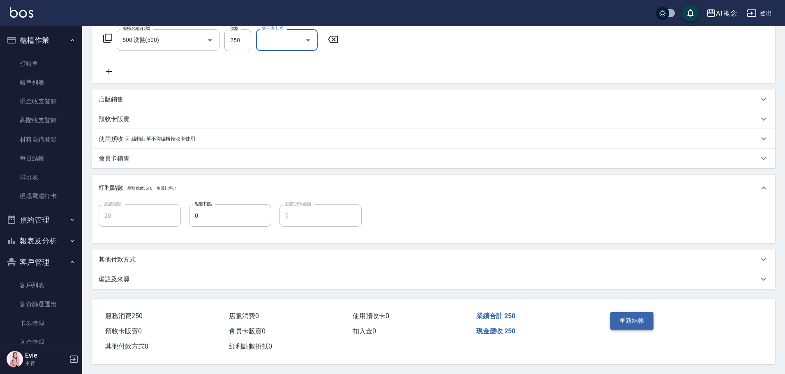
click at [635, 315] on button "重新結帳" at bounding box center [632, 320] width 44 height 17
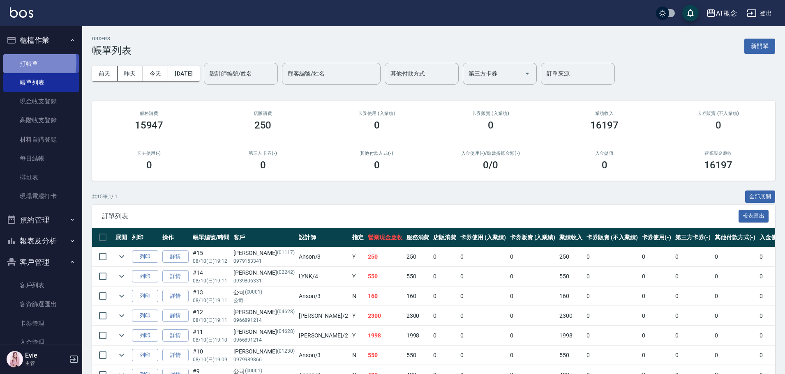
click at [16, 62] on link "打帳單" at bounding box center [41, 63] width 76 height 19
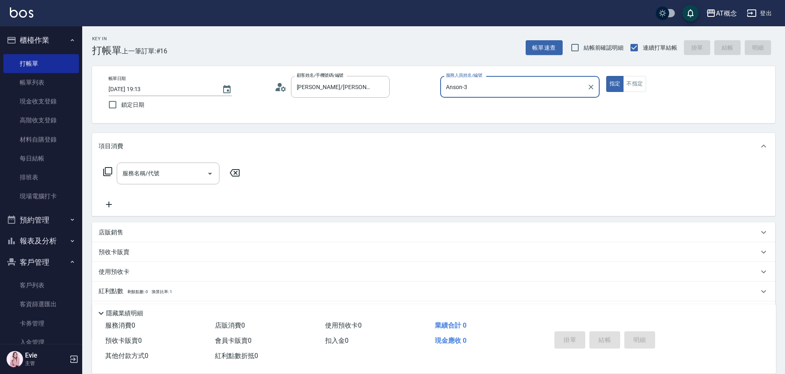
click at [606, 76] on button "指定" at bounding box center [615, 84] width 18 height 16
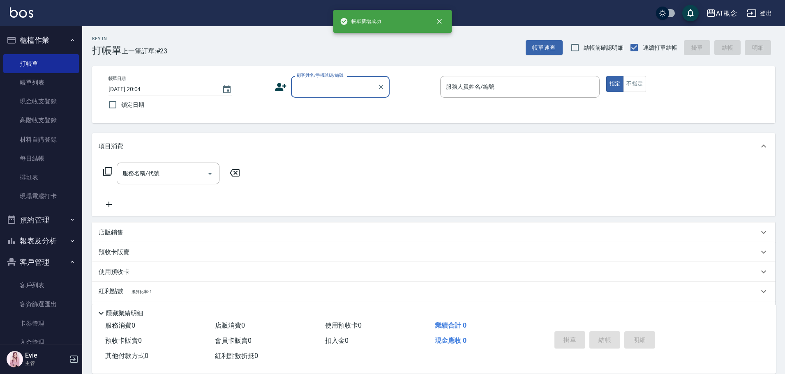
drag, startPoint x: 36, startPoint y: 83, endPoint x: 277, endPoint y: 178, distance: 259.1
click at [37, 83] on link "帳單列表" at bounding box center [41, 82] width 76 height 19
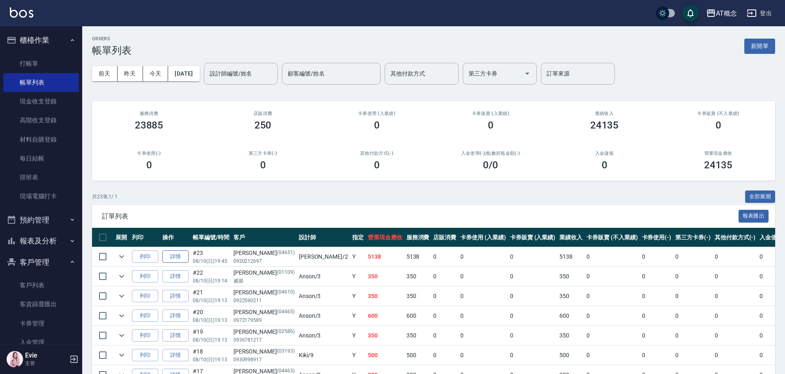
click at [181, 252] on link "詳情" at bounding box center [175, 257] width 26 height 13
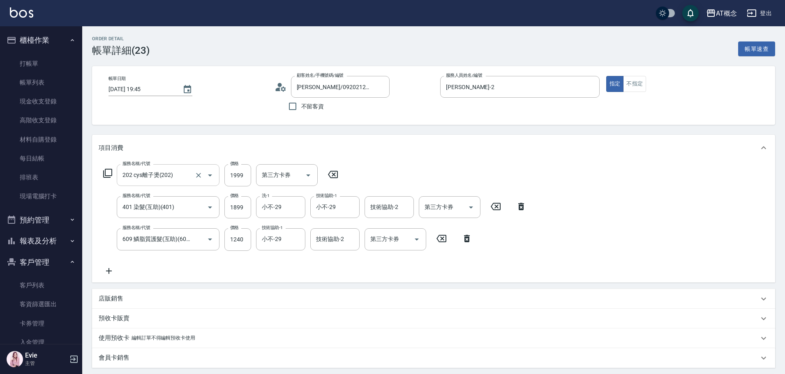
click at [180, 171] on input "202 cys離子燙(202)" at bounding box center [156, 175] width 72 height 14
click at [297, 172] on icon "Clear" at bounding box center [296, 175] width 8 height 8
click at [322, 172] on input "技術協助-1" at bounding box center [335, 175] width 42 height 14
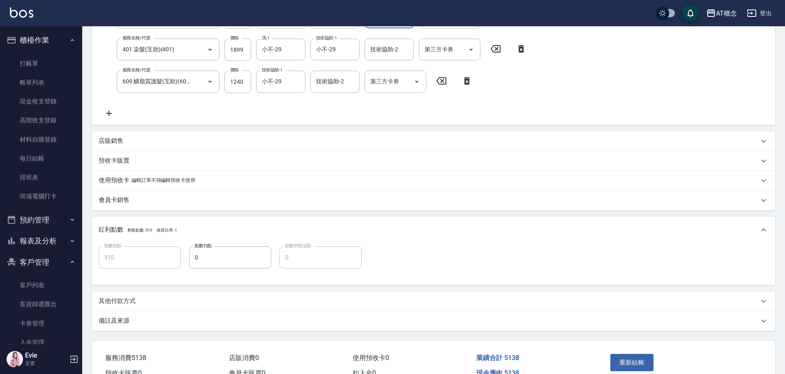
scroll to position [203, 0]
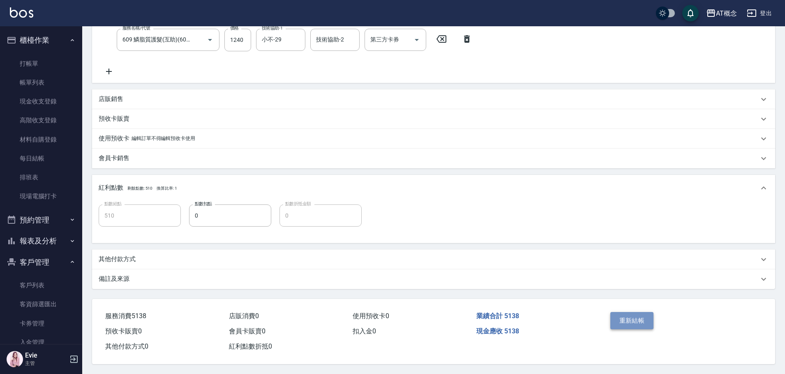
click at [628, 317] on button "重新結帳" at bounding box center [632, 320] width 44 height 17
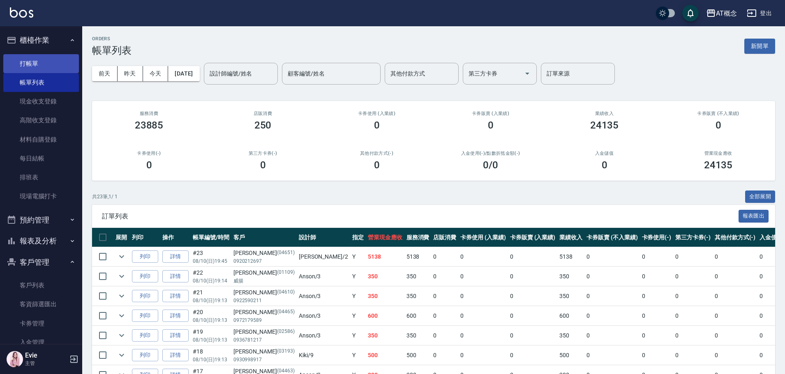
click at [18, 64] on link "打帳單" at bounding box center [41, 63] width 76 height 19
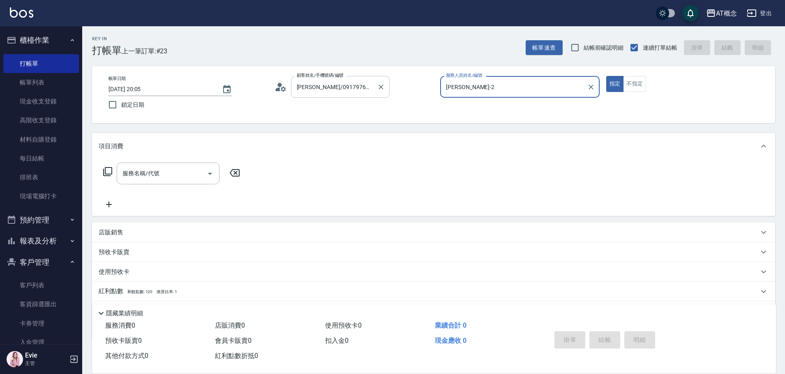
click at [606, 76] on button "指定" at bounding box center [615, 84] width 18 height 16
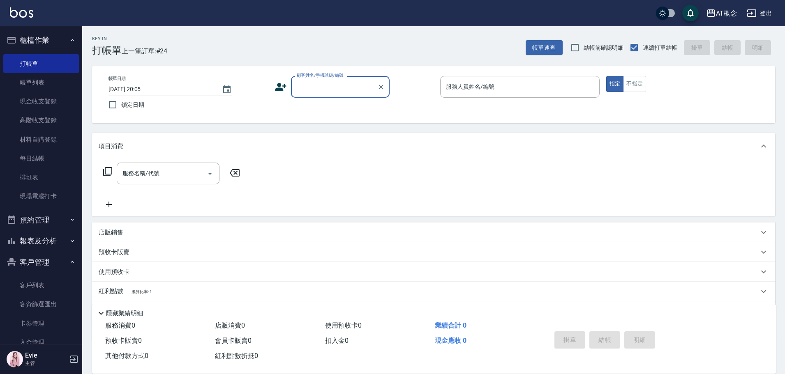
click at [41, 236] on button "報表及分析" at bounding box center [41, 240] width 76 height 21
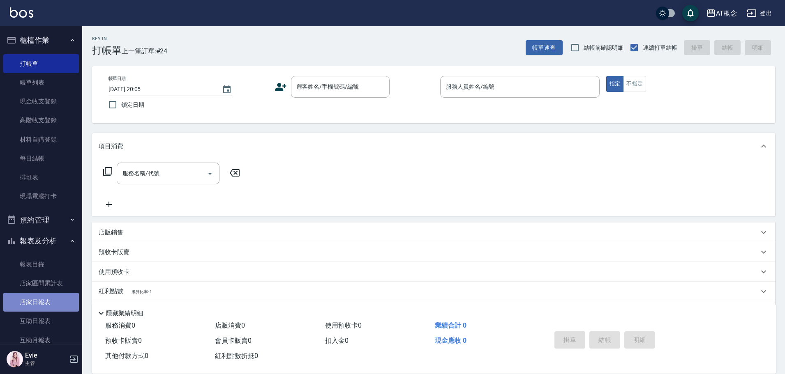
click at [41, 299] on link "店家日報表" at bounding box center [41, 302] width 76 height 19
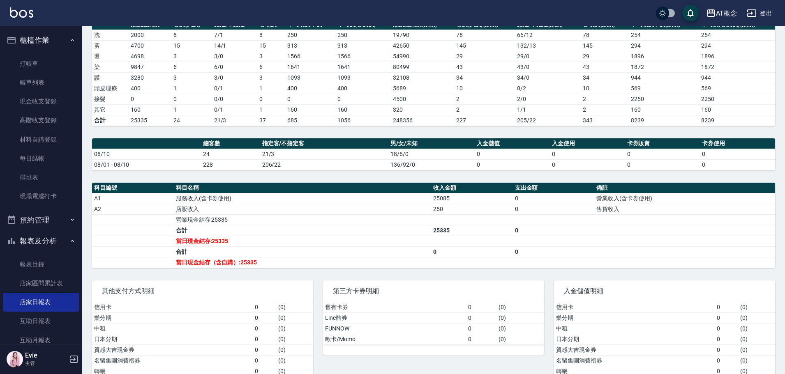
scroll to position [147, 0]
